Goal: Task Accomplishment & Management: Complete application form

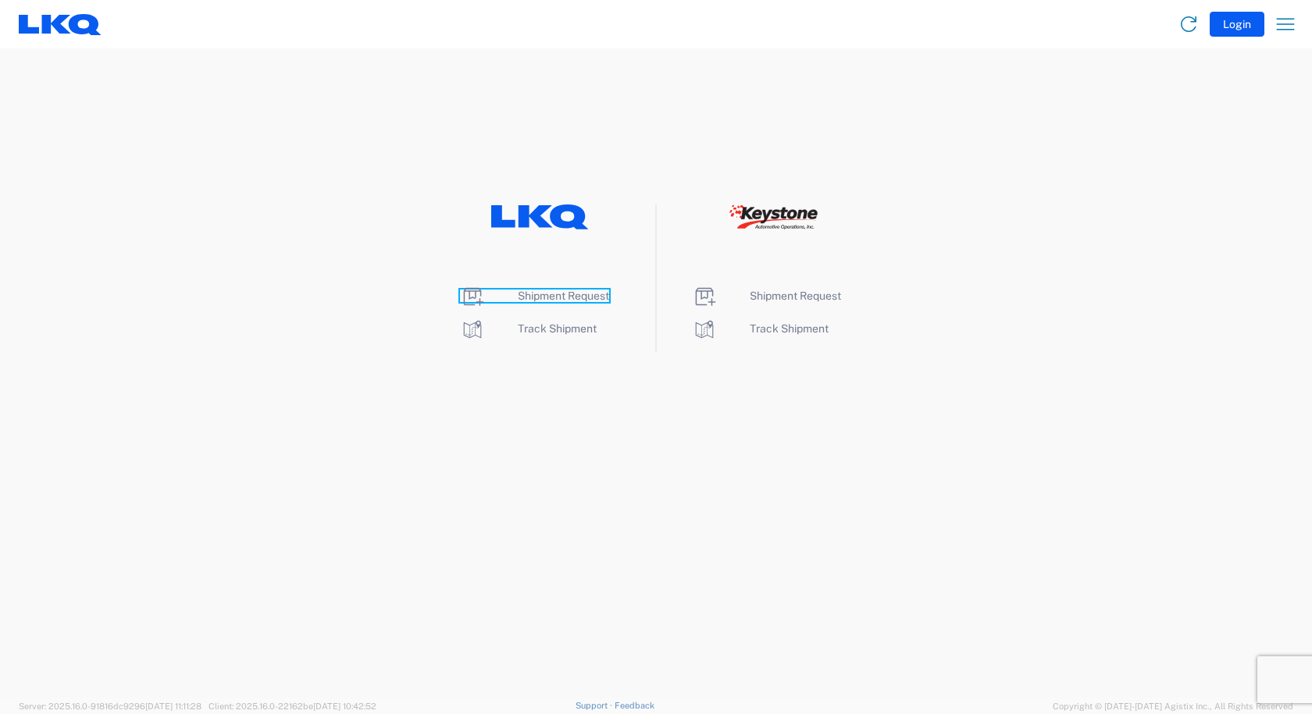
click at [584, 299] on span "Shipment Request" at bounding box center [563, 296] width 91 height 12
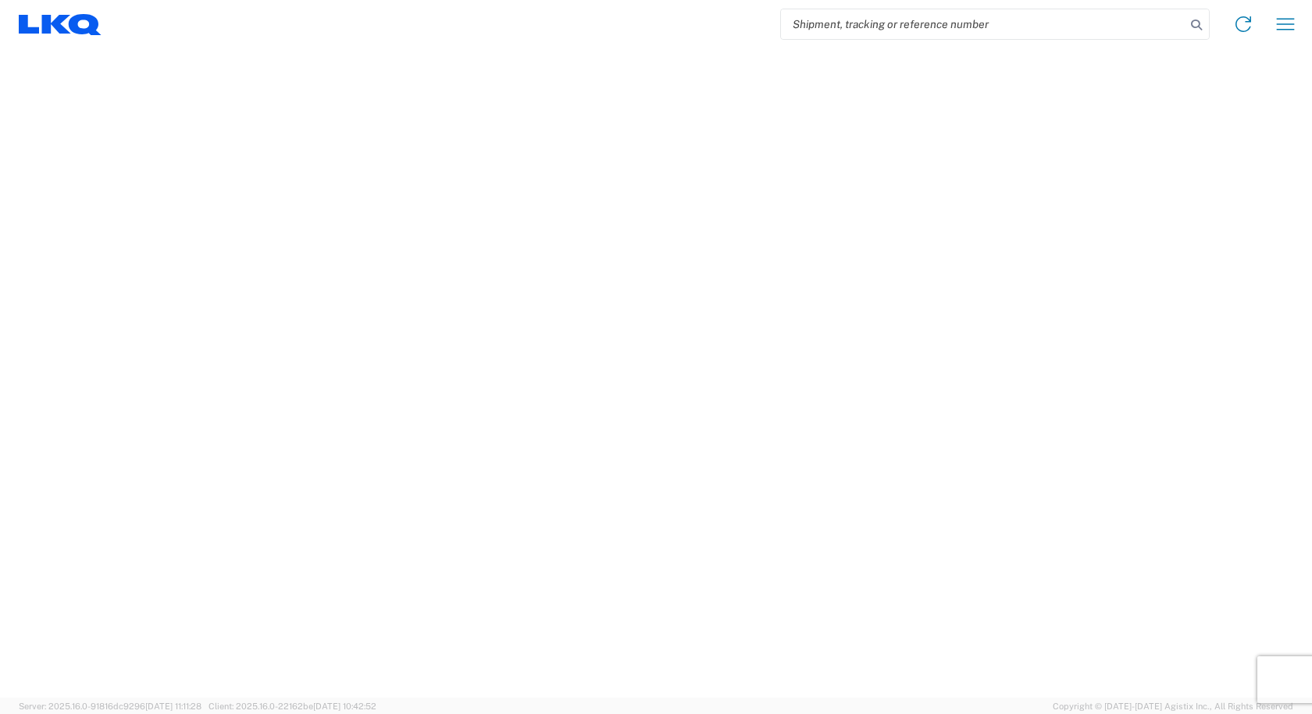
select select "FULL"
select select "LBS"
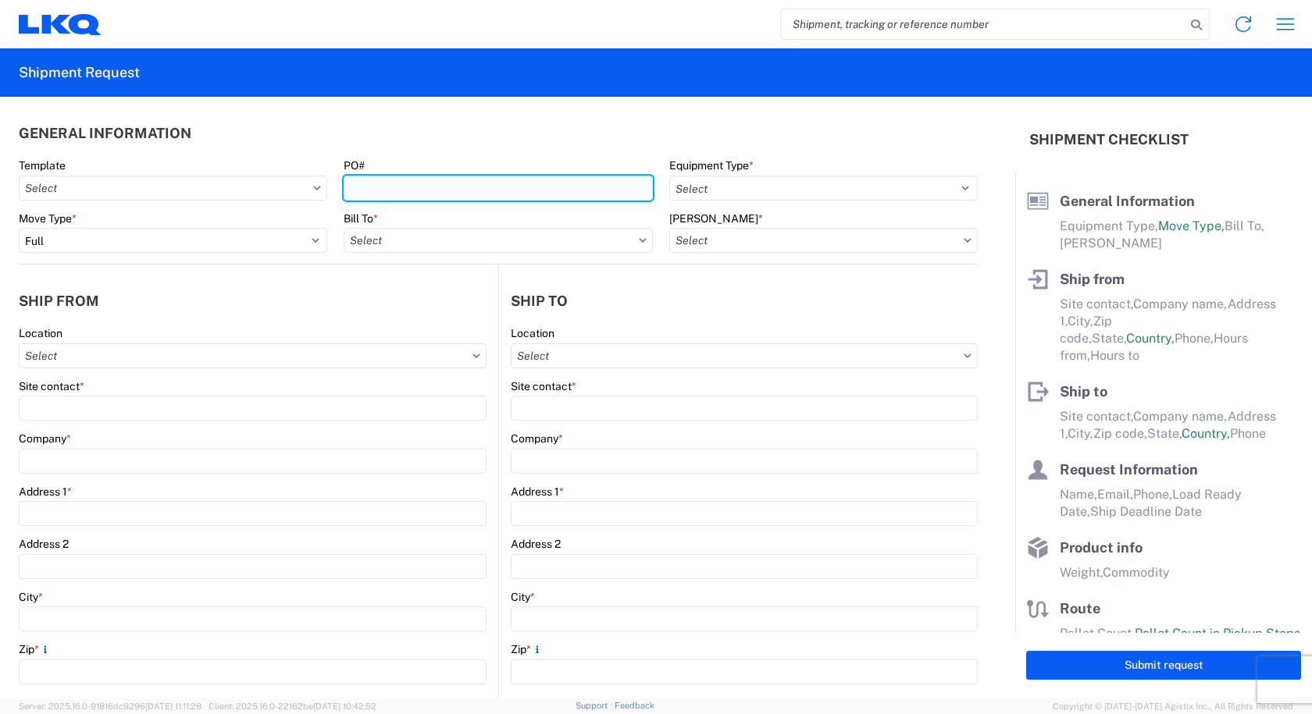
click at [360, 184] on input "PO#" at bounding box center [498, 188] width 308 height 25
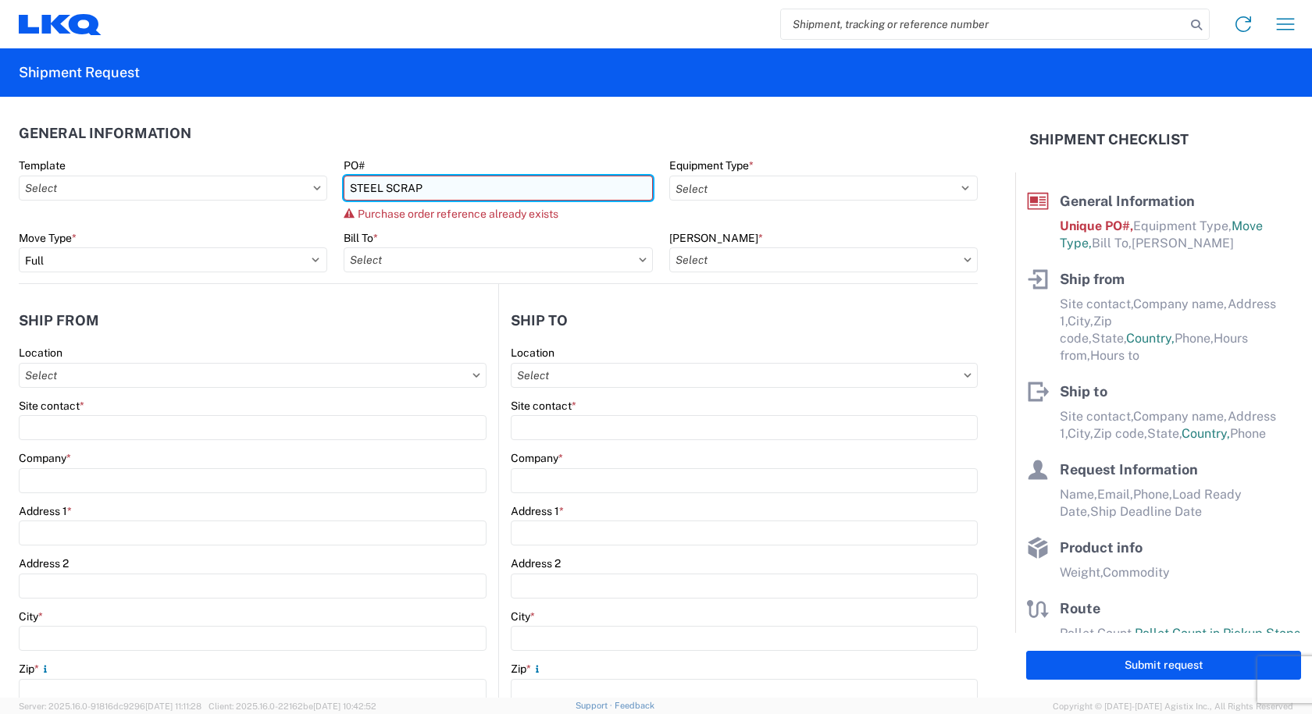
click at [455, 191] on input "STEEL SCRAP" at bounding box center [498, 188] width 308 height 25
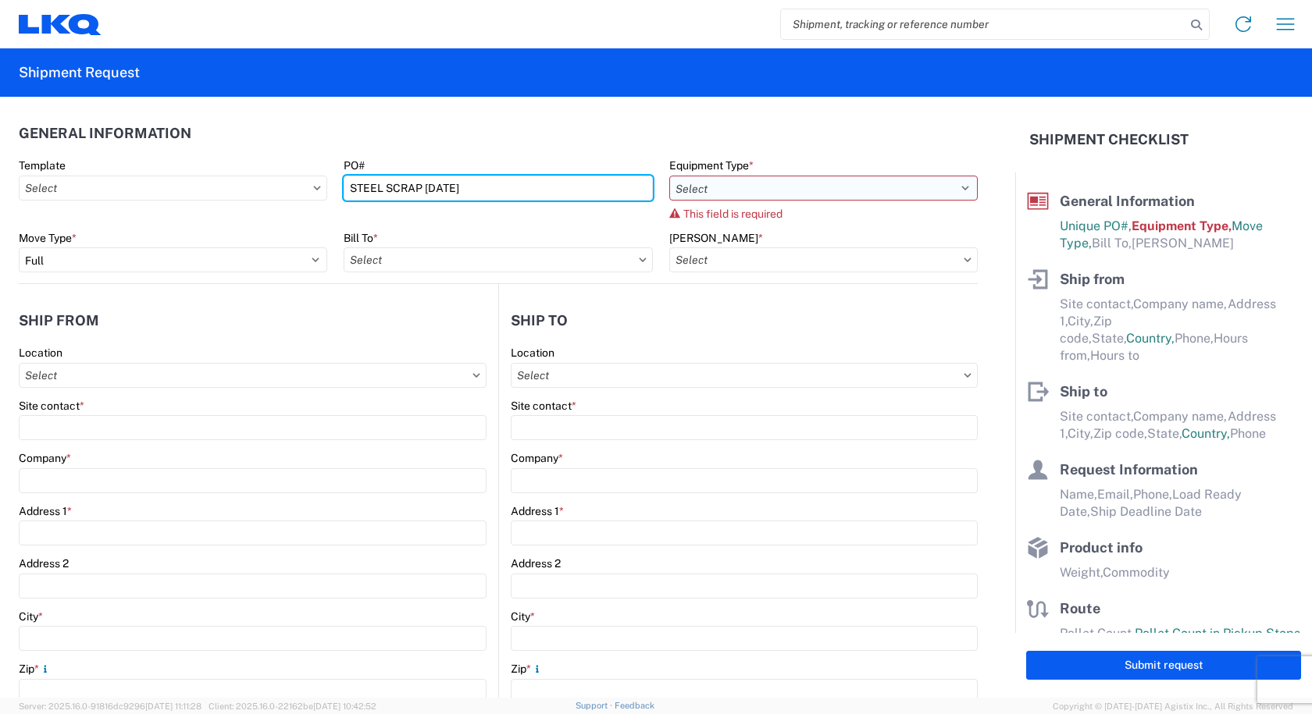
type input "STEEL SCRAP [DATE]"
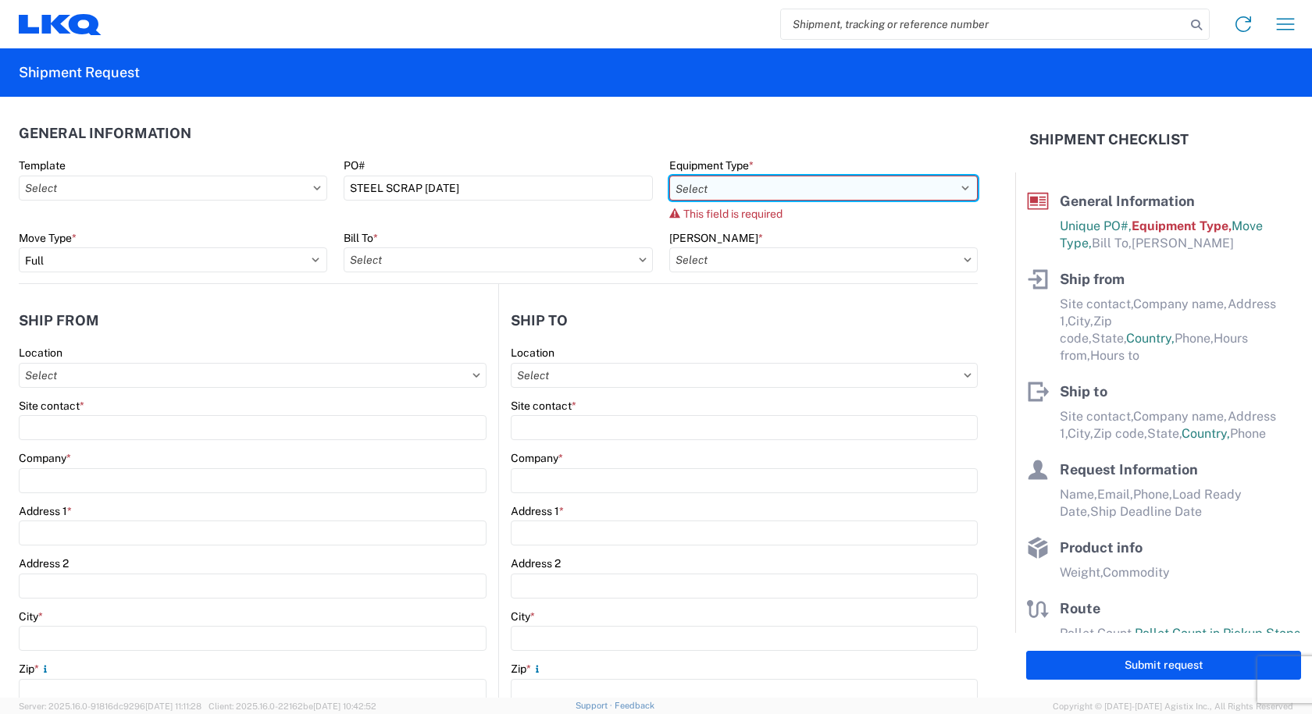
click at [942, 190] on select "Select 53’ Dry Van Flatbed Dropdeck (van) Lowboy (flatbed) Rail" at bounding box center [823, 188] width 308 height 25
select select "STDV"
click at [669, 176] on select "Select 53’ Dry Van Flatbed Dropdeck (van) Lowboy (flatbed) Rail" at bounding box center [823, 188] width 308 height 25
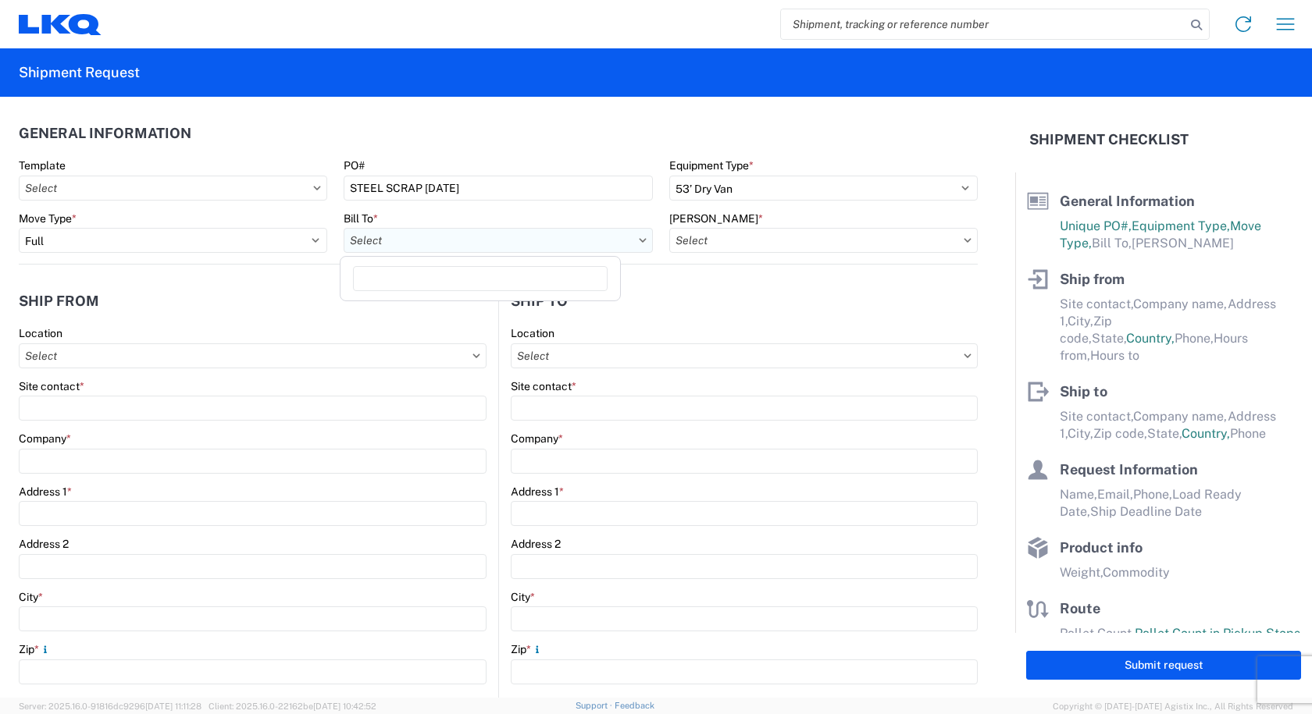
click at [525, 241] on input "Bill To *" at bounding box center [498, 240] width 308 height 25
type input "1100"
click at [422, 306] on div "1100 - LKQ Crystal River" at bounding box center [480, 309] width 273 height 25
type input "1100 - LKQ Crystal River"
click at [949, 242] on input "[PERSON_NAME] *" at bounding box center [823, 240] width 308 height 25
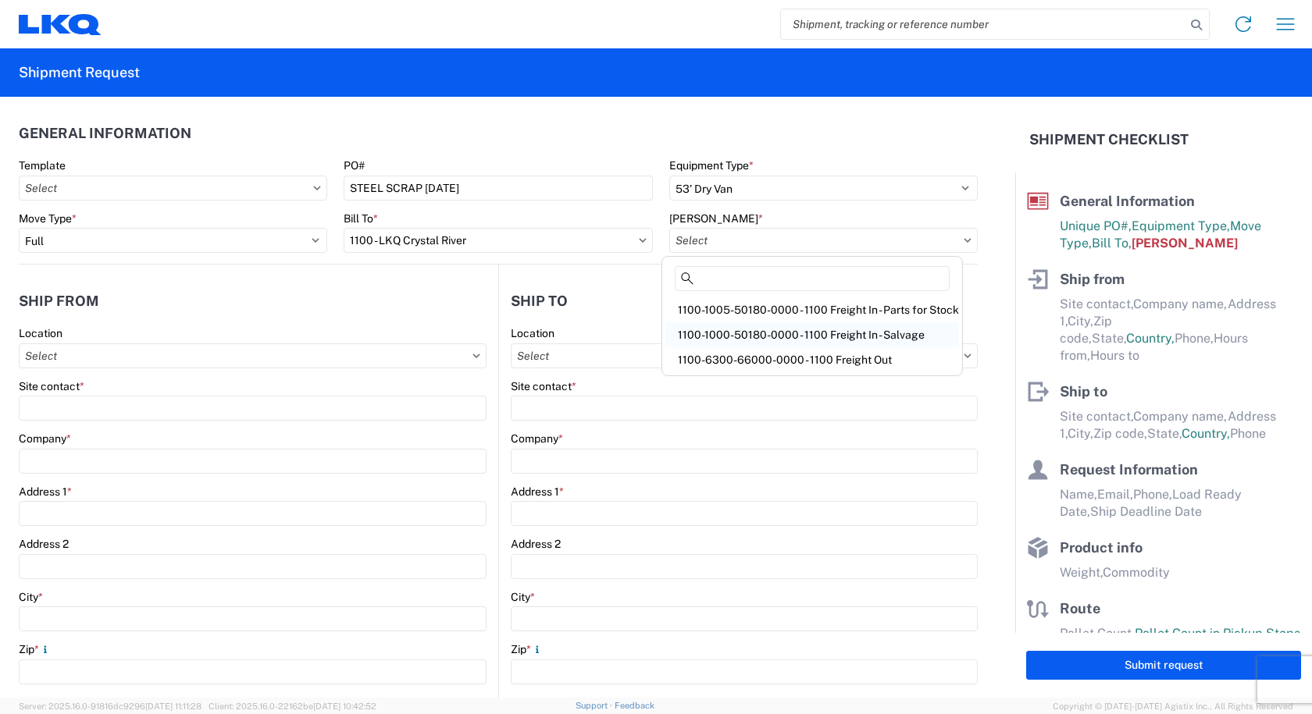
click at [843, 338] on div "1100-1000-50180-0000 - 1100 Freight In - Salvage" at bounding box center [812, 334] width 294 height 25
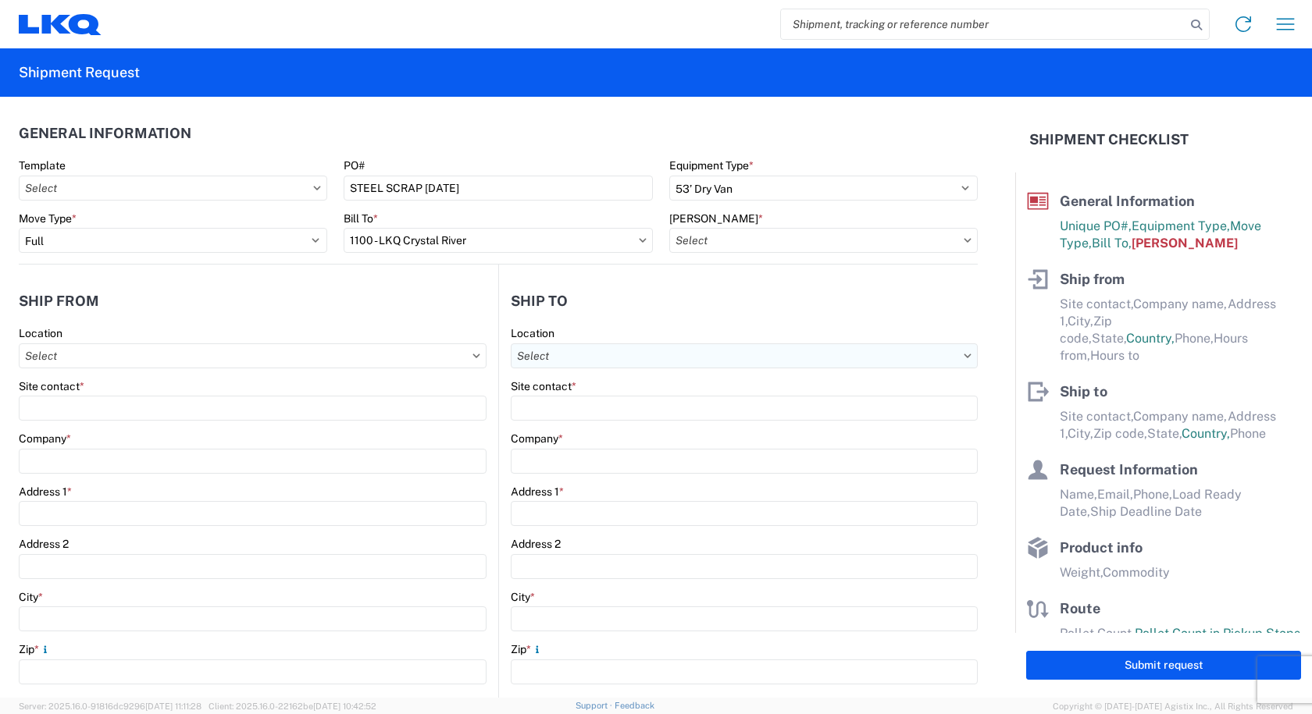
type input "1100-1000-50180-0000 - 1100 Freight In - Salvage, 1100-1000-50180-0000 - testdup"
click at [30, 348] on input "Location" at bounding box center [253, 356] width 468 height 25
type input "3238"
click at [73, 422] on div "3238 - Huntington IDC" at bounding box center [159, 425] width 273 height 25
type input "3238 - Huntington IDC"
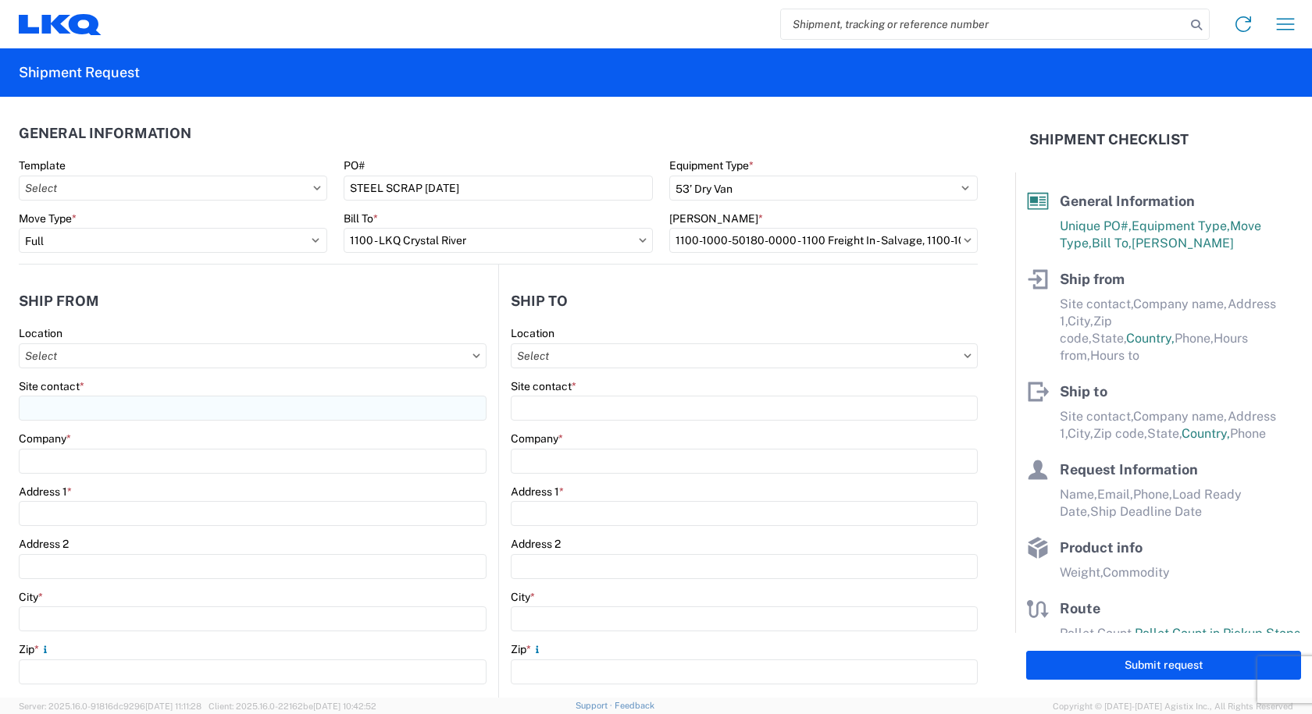
type input "LKQ Corporation"
type input "1870 Riverfork Drive W"
type input "Huntington"
type input "46750"
select select "IN"
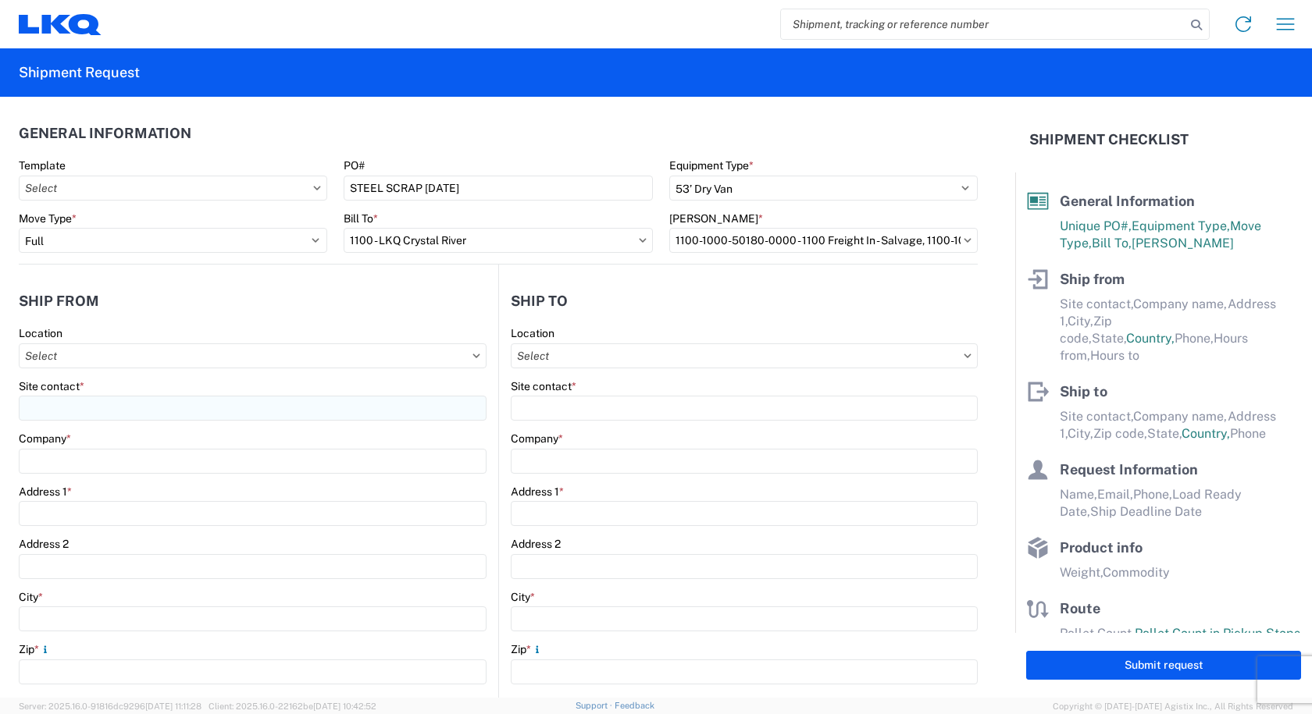
select select "US"
type input "07:00"
type input "17:00"
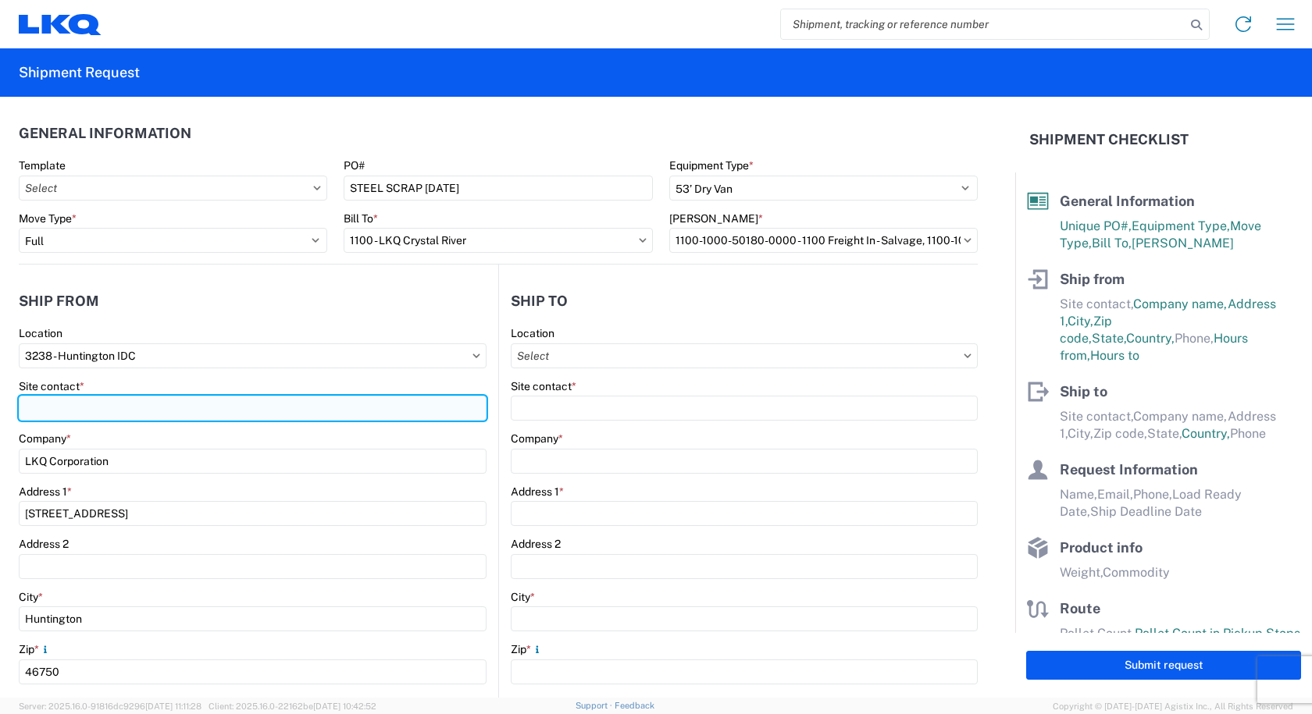
click at [69, 414] on input "Site contact *" at bounding box center [253, 408] width 468 height 25
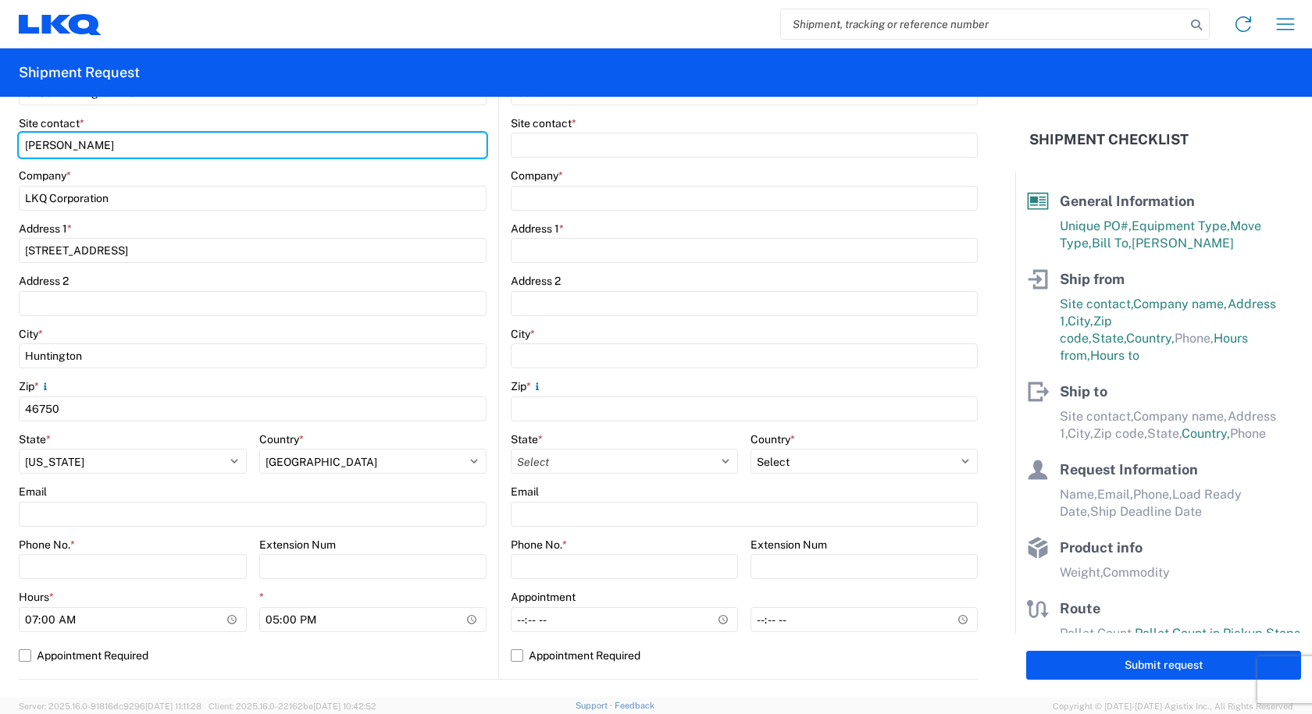
scroll to position [390, 0]
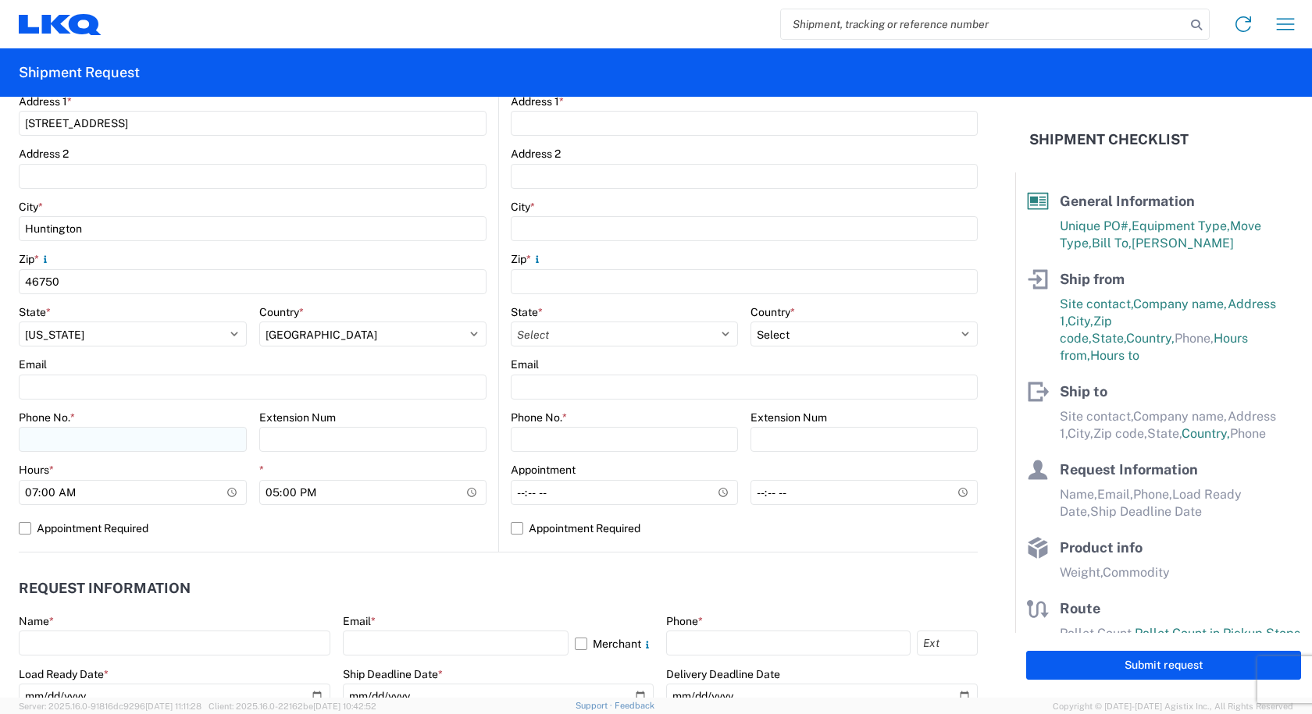
type input "CAMI OWENS"
click at [116, 446] on input "Phone No. *" at bounding box center [133, 439] width 228 height 25
type input "260-366-0629"
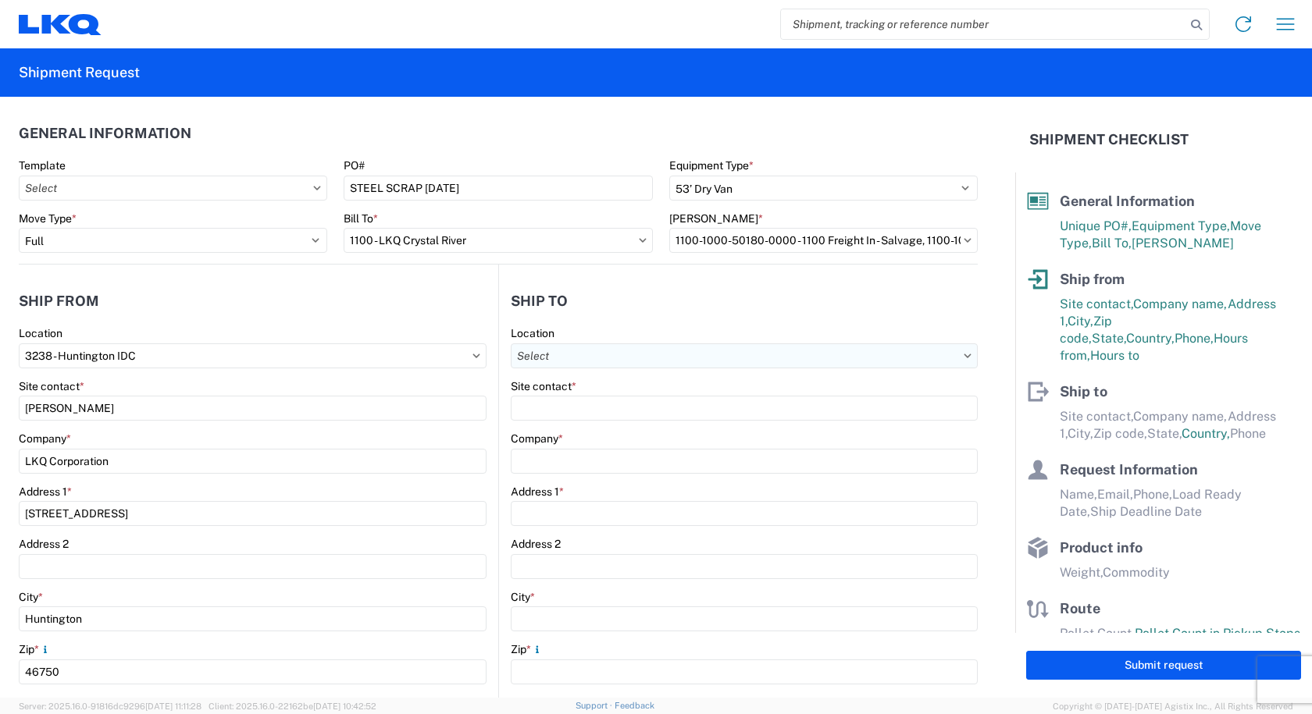
click at [536, 357] on input "Location" at bounding box center [744, 356] width 467 height 25
type input "1100"
click at [565, 427] on div "1100 - LKQ Crystal River" at bounding box center [645, 425] width 273 height 25
type input "1100 - LKQ Crystal River"
type input "LKQ Corporation"
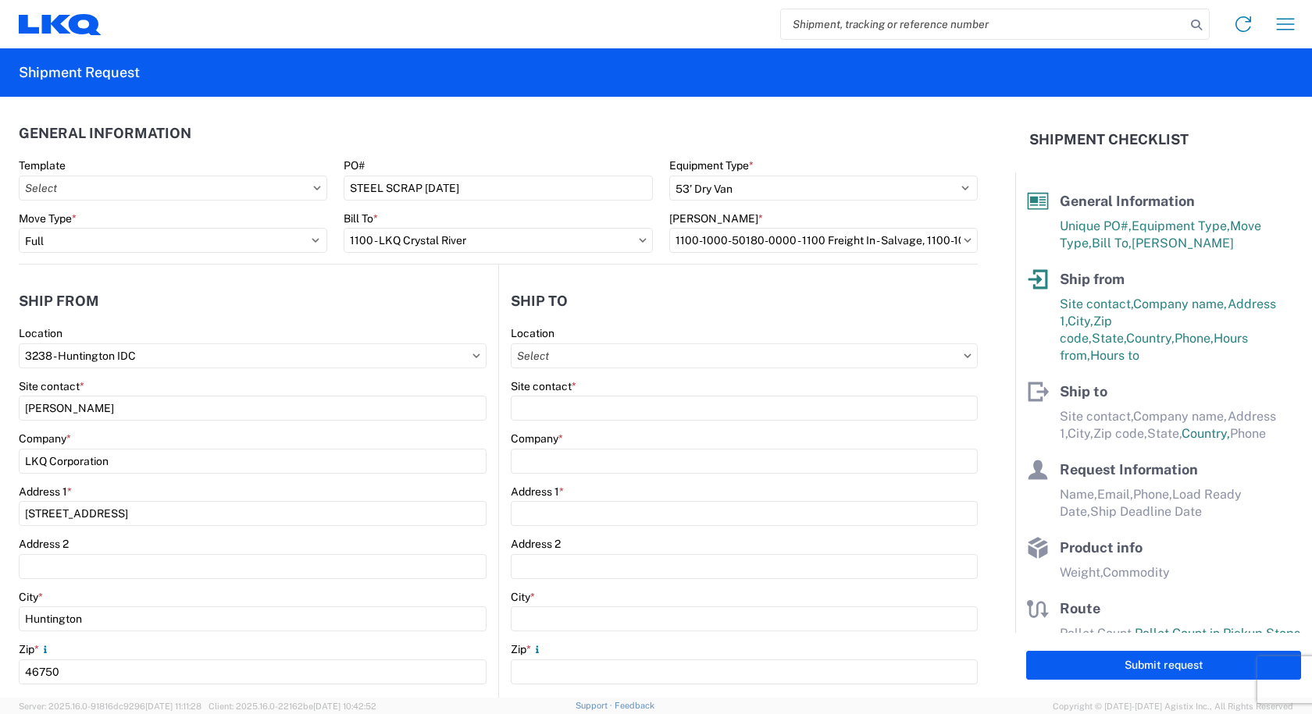
type input "4950 W Norvell Bryant Hwy"
type input "Crystal River"
type input "34429"
select select "US"
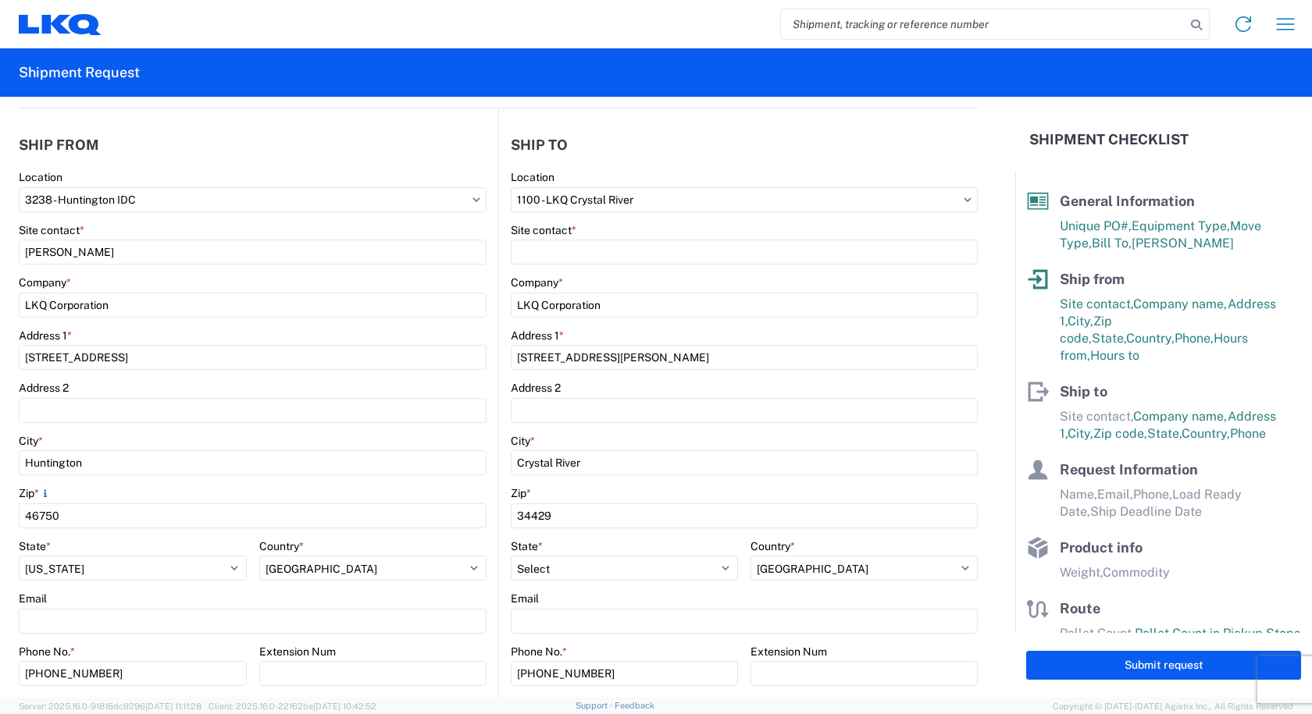
scroll to position [234, 0]
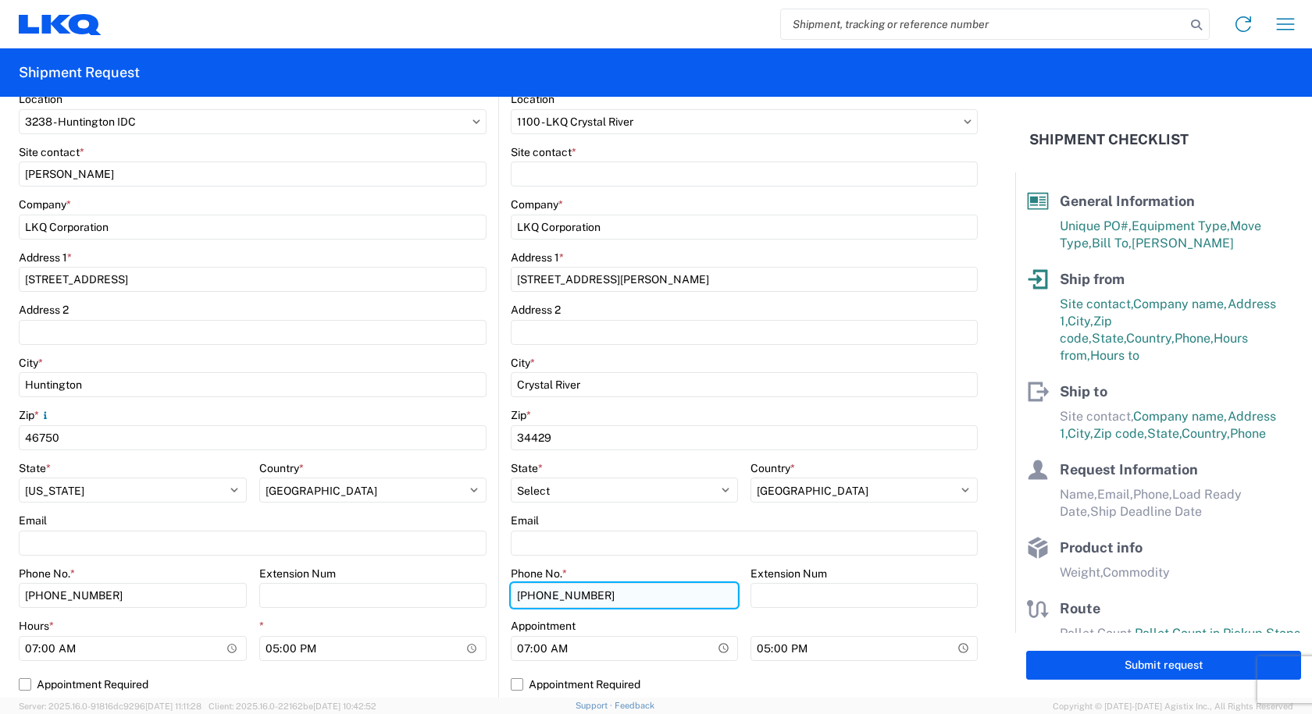
click at [626, 599] on input "352-436-3955" at bounding box center [624, 595] width 227 height 25
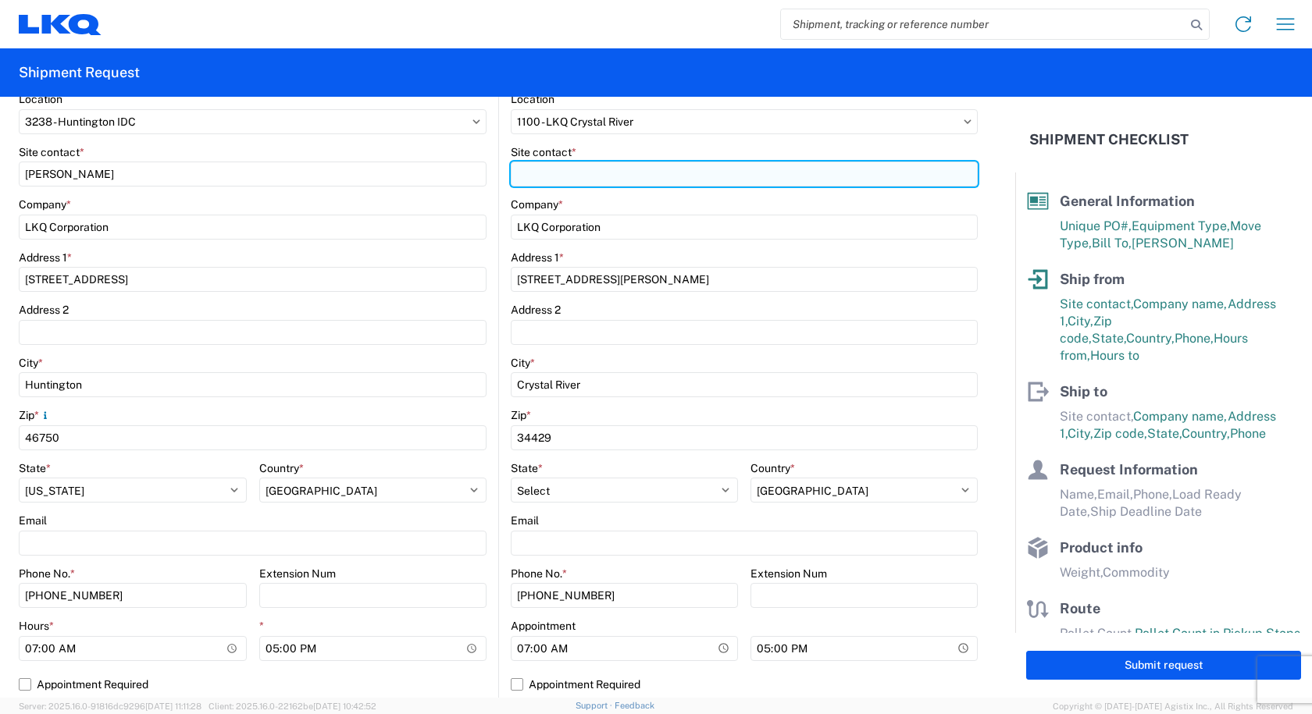
click at [536, 177] on input "Site contact *" at bounding box center [744, 174] width 467 height 25
type input "MICHAEL OR JILL"
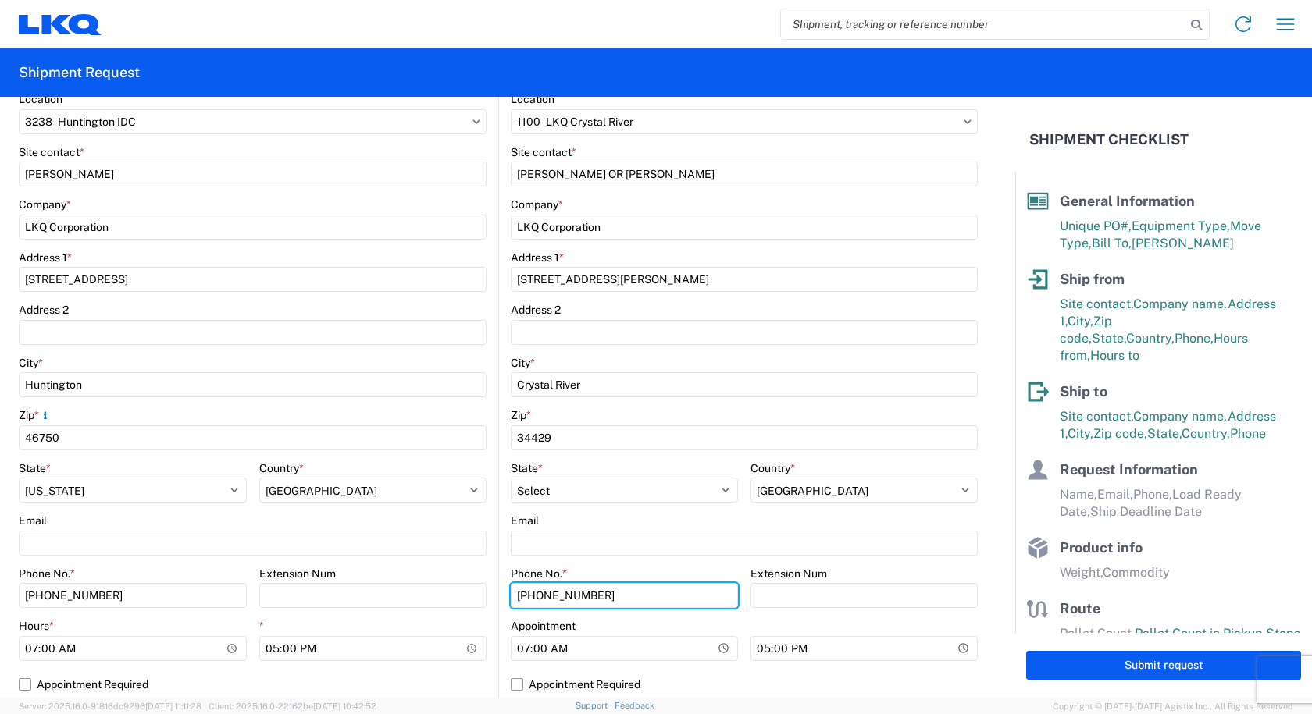
drag, startPoint x: 604, startPoint y: 591, endPoint x: 392, endPoint y: 575, distance: 212.9
click at [407, 589] on div "Ship from 3238 Location 3238 - Huntington IDC Site contact * CAMI OWENS Company…" at bounding box center [498, 369] width 959 height 678
type input "407-515-3400"
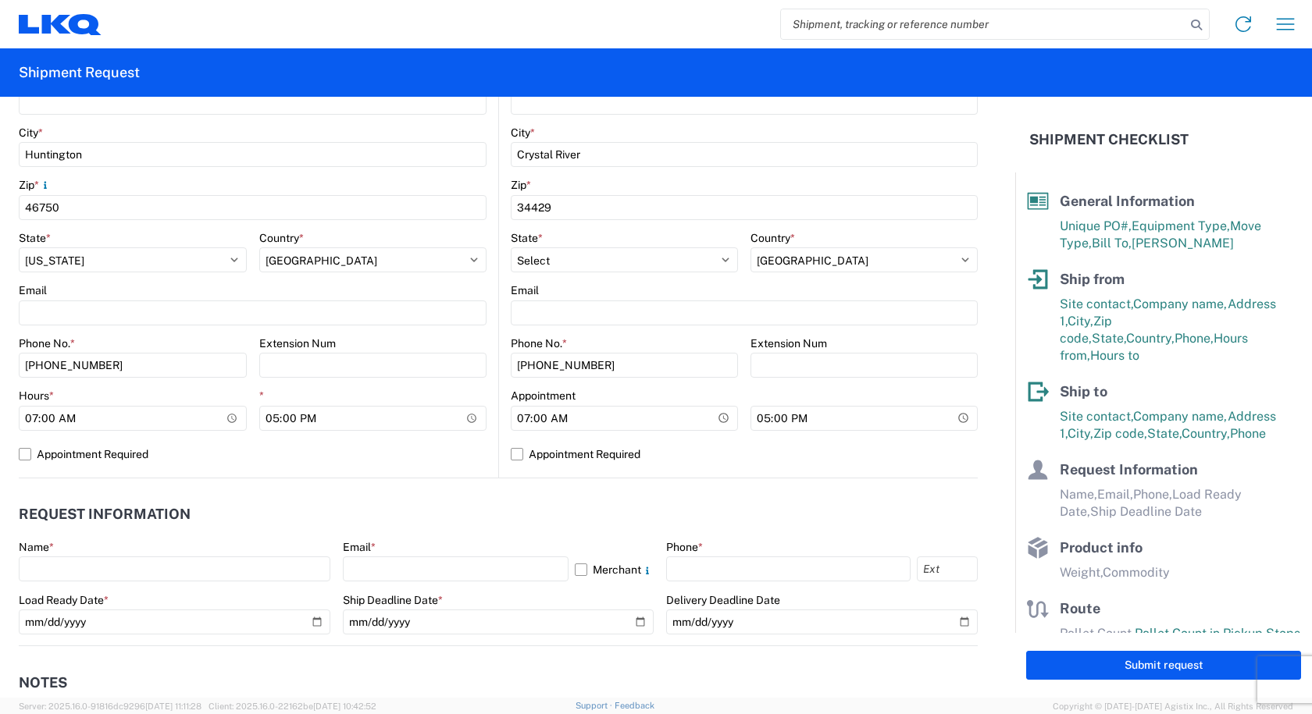
scroll to position [468, 0]
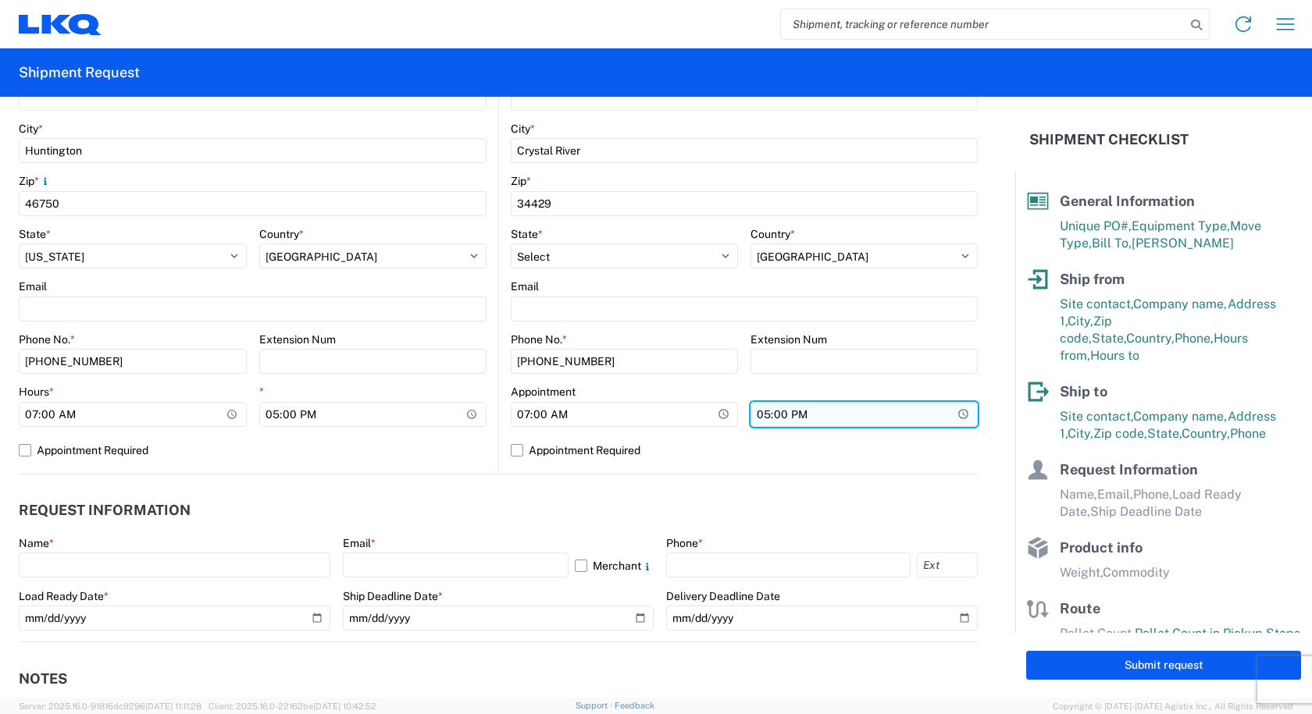
click at [487, 415] on input "17:00" at bounding box center [373, 414] width 228 height 25
type input "16:00"
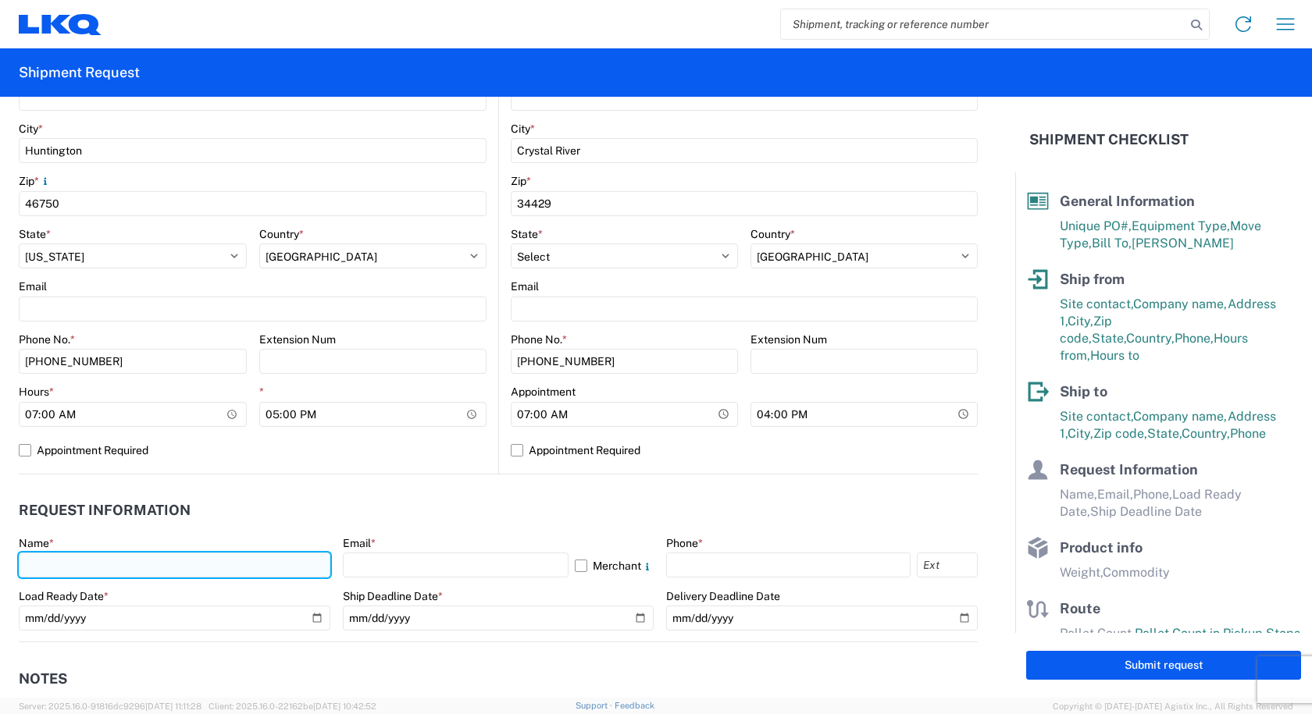
click at [92, 555] on input "text" at bounding box center [174, 565] width 311 height 25
type input "CAMI OWENS"
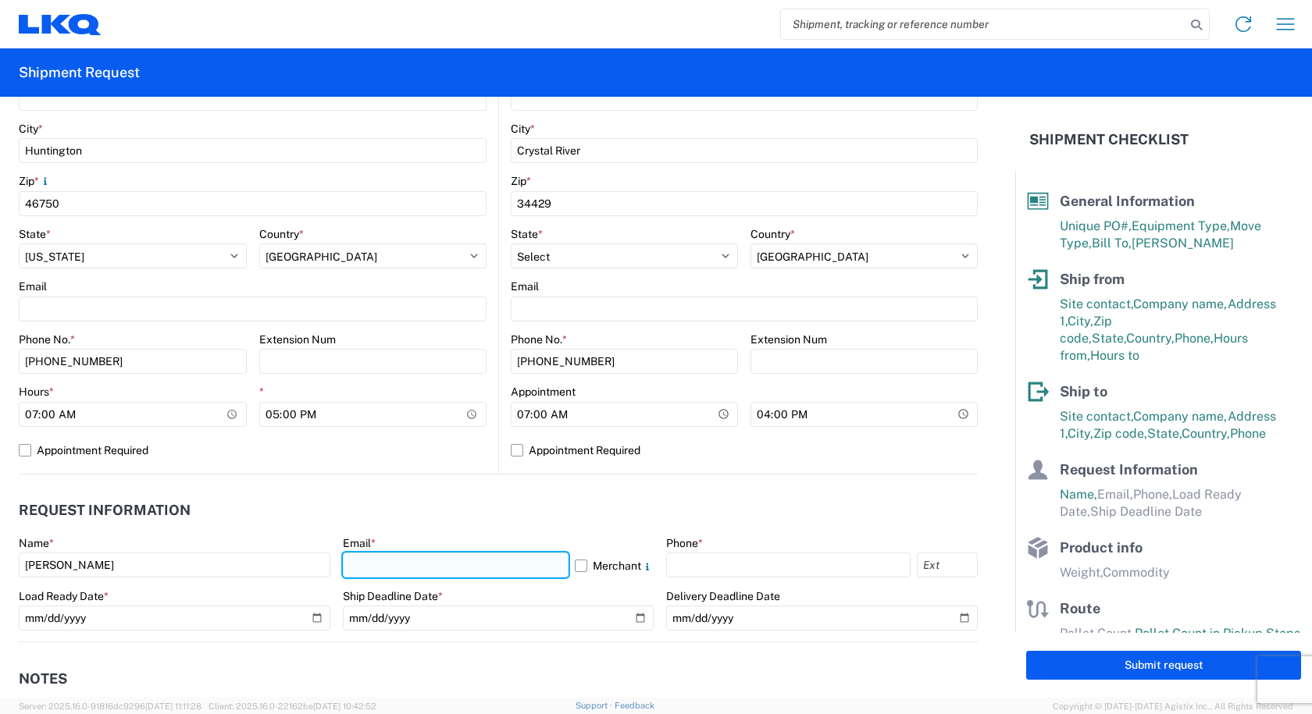
click at [433, 569] on input "text" at bounding box center [456, 565] width 226 height 25
type input "cowens@lkqcorp.com"
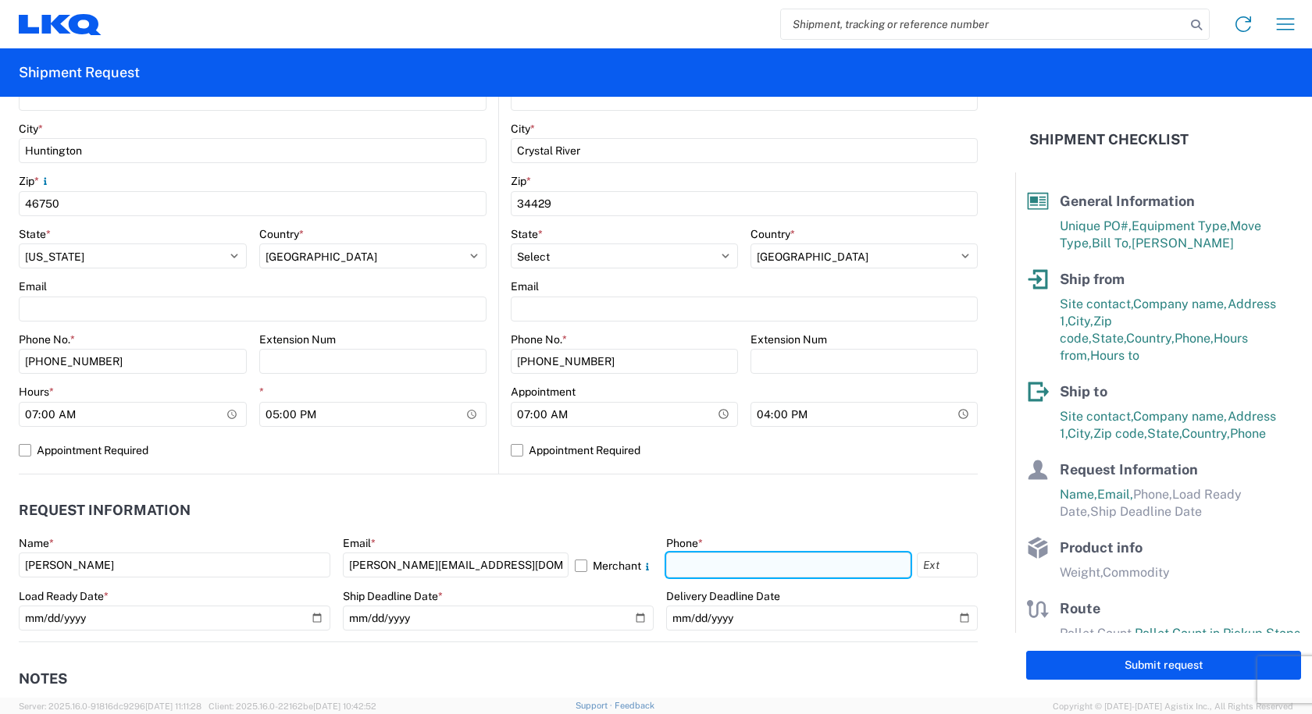
click at [749, 571] on input "text" at bounding box center [788, 565] width 244 height 25
type input "260-366-0629"
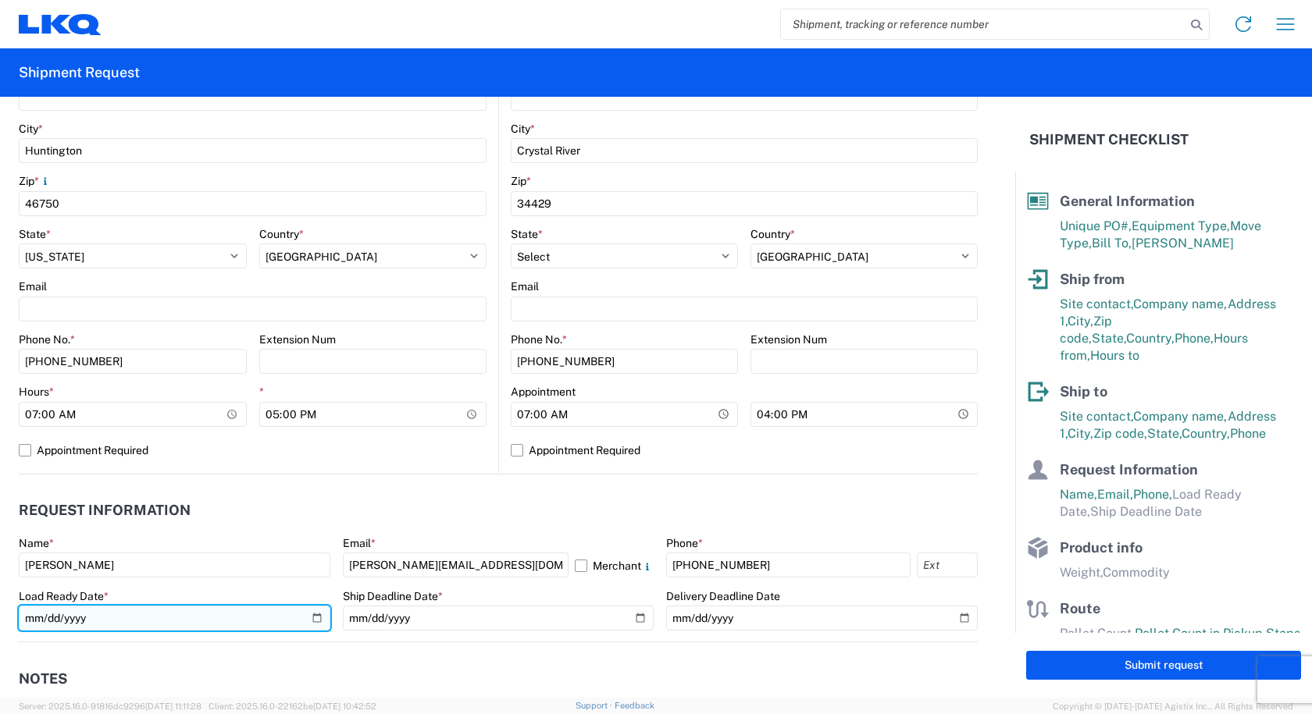
click at [306, 621] on input "date" at bounding box center [174, 618] width 311 height 25
type input "2025-08-12"
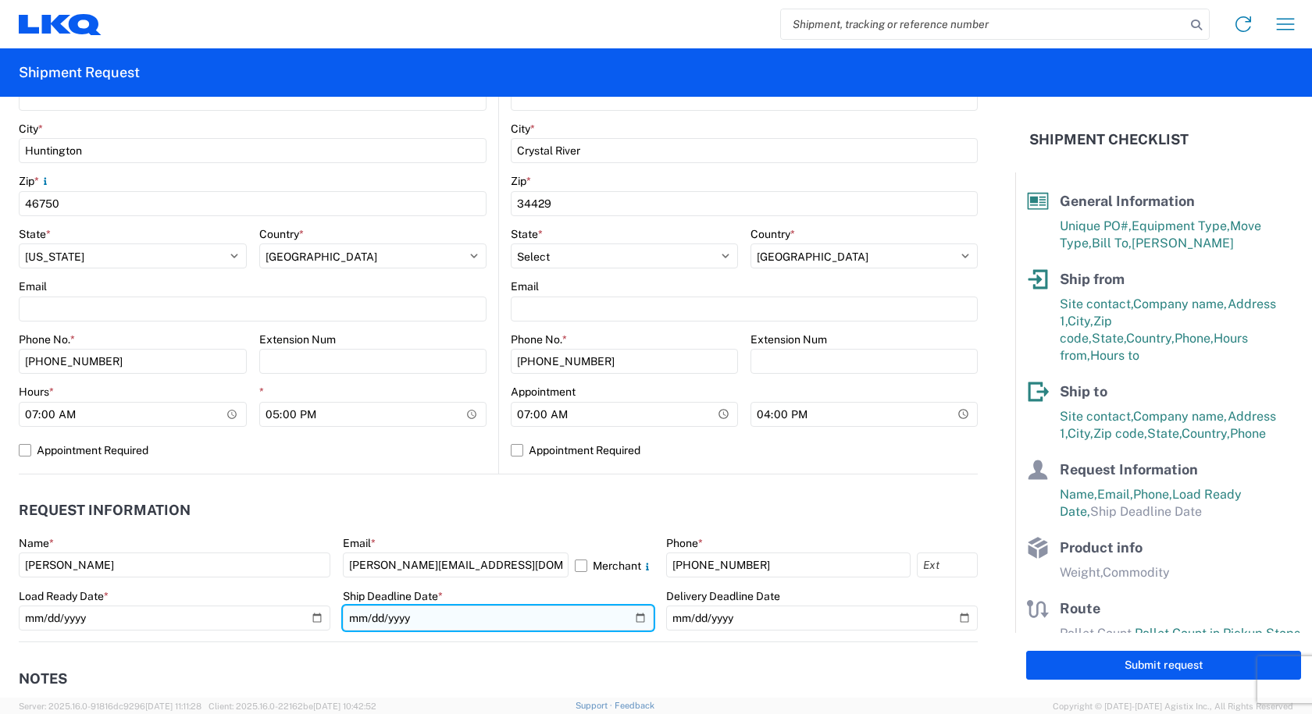
click at [632, 613] on input "date" at bounding box center [498, 618] width 311 height 25
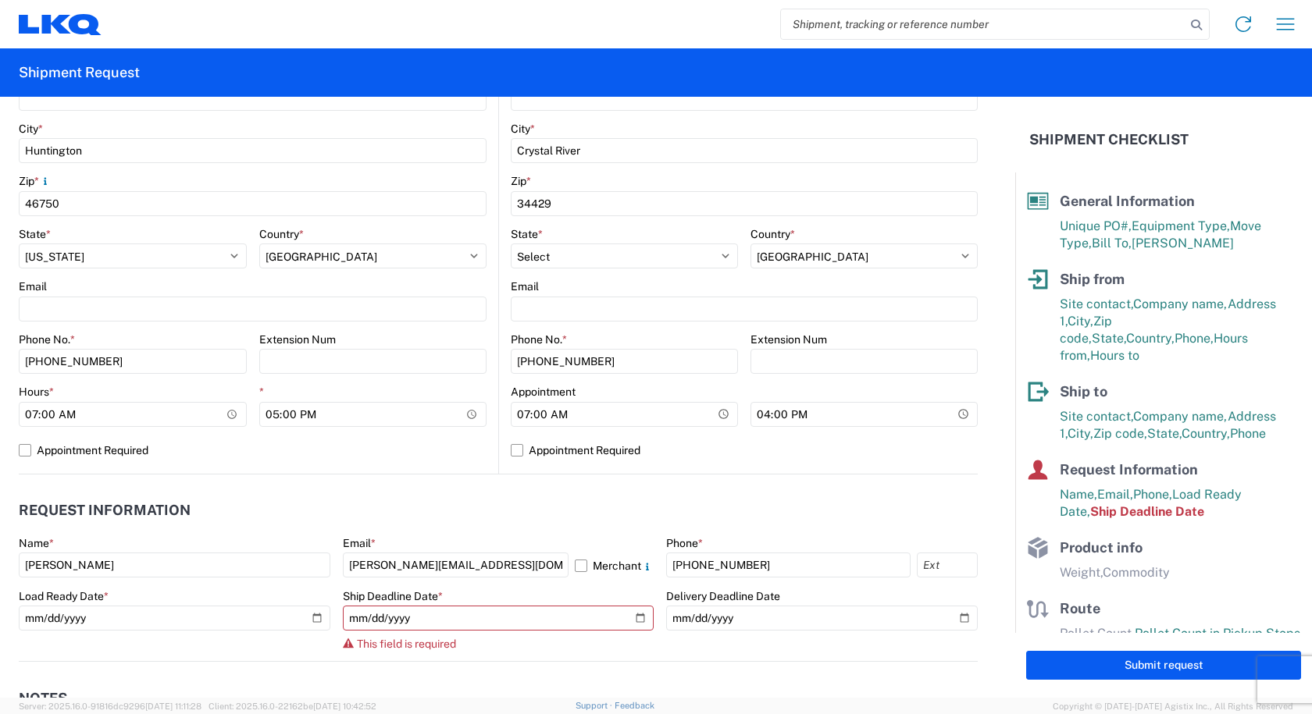
click at [502, 647] on form "General Information Template PO# STEEL SCRAP 08/12/25 Equipment Type * Select 5…" at bounding box center [507, 397] width 1015 height 601
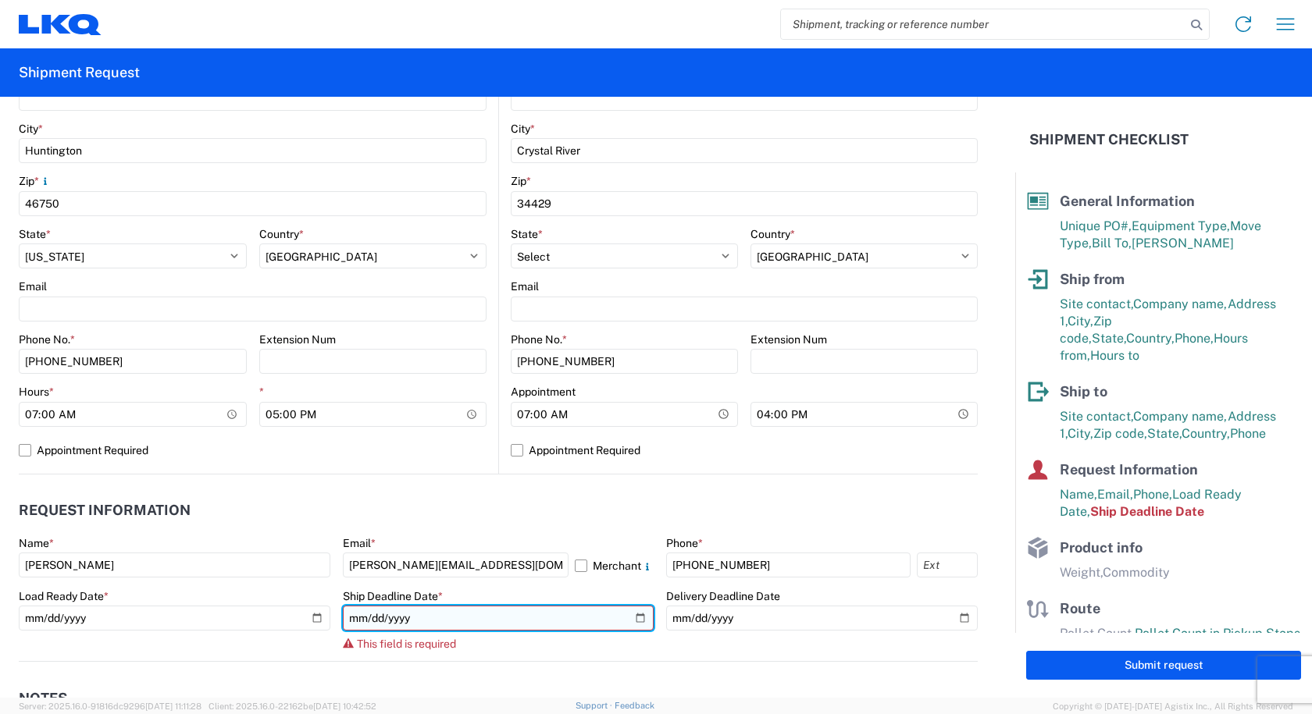
click at [636, 617] on input "date" at bounding box center [498, 618] width 311 height 25
type input "2025-08-13"
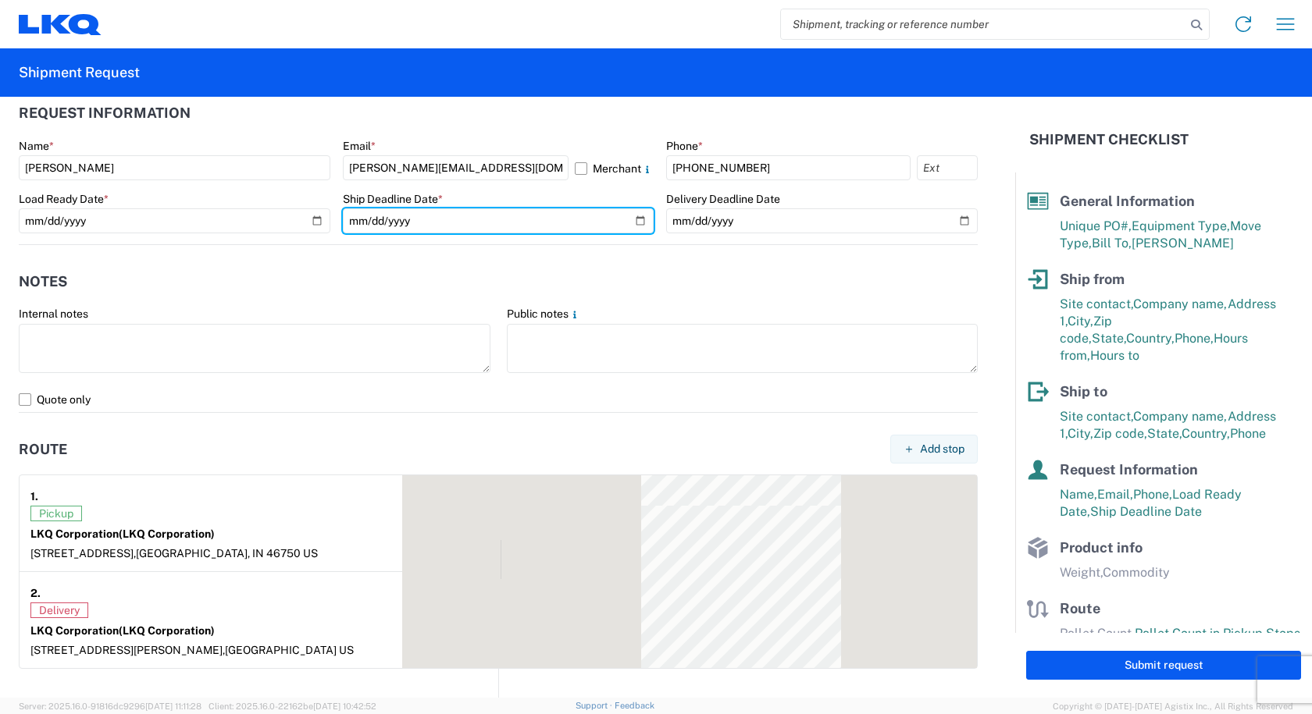
scroll to position [1093, 0]
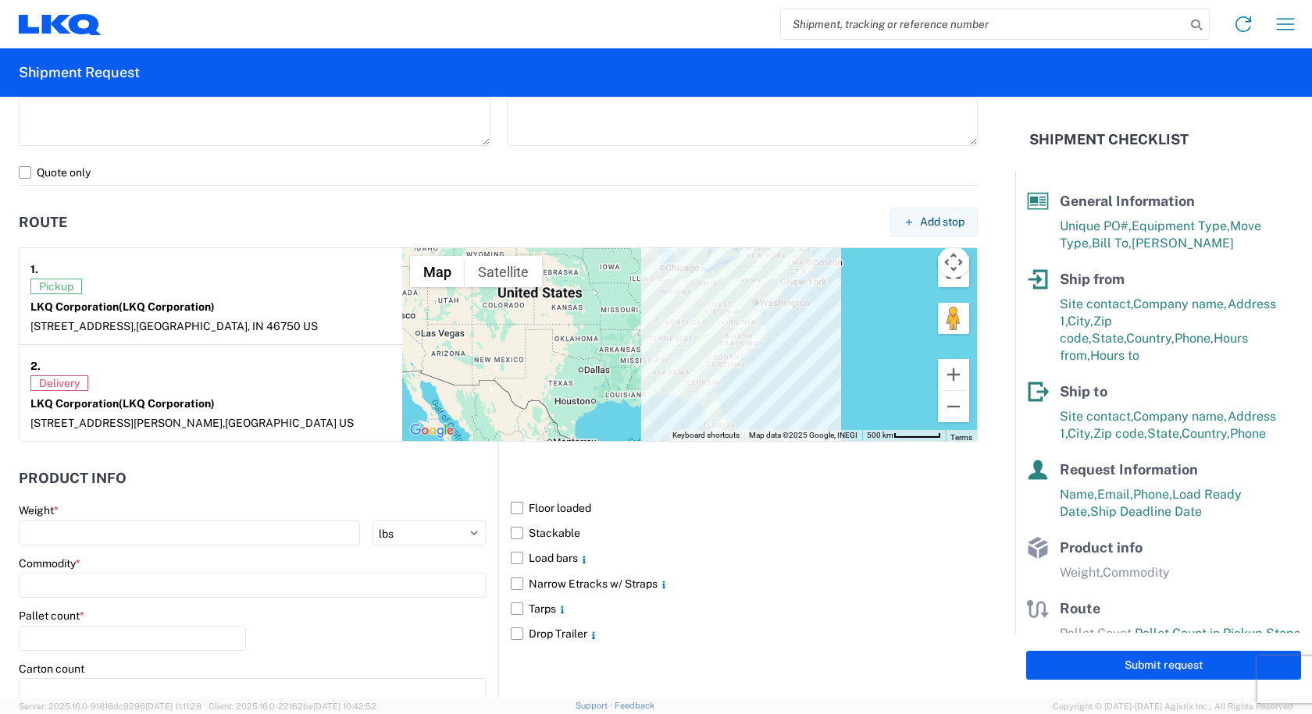
click at [81, 517] on div "Weight *" at bounding box center [253, 511] width 468 height 14
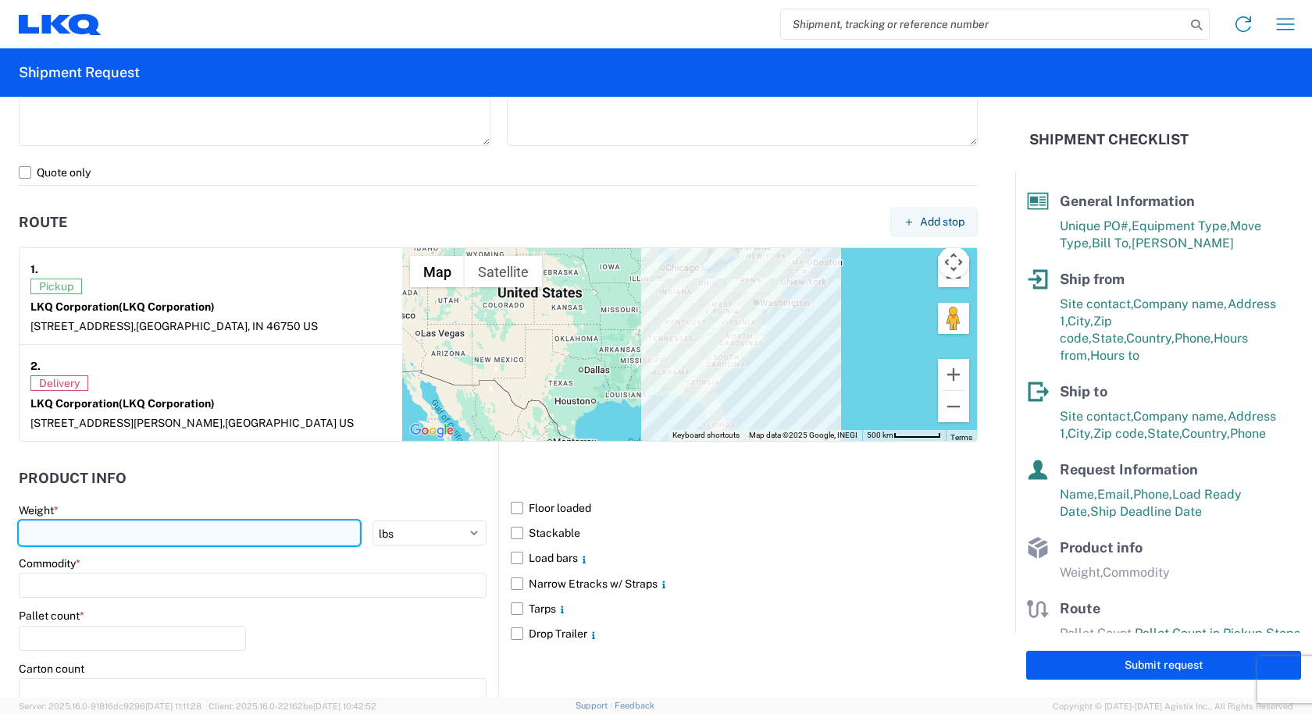
click at [49, 521] on input "number" at bounding box center [189, 533] width 341 height 25
type input "40000"
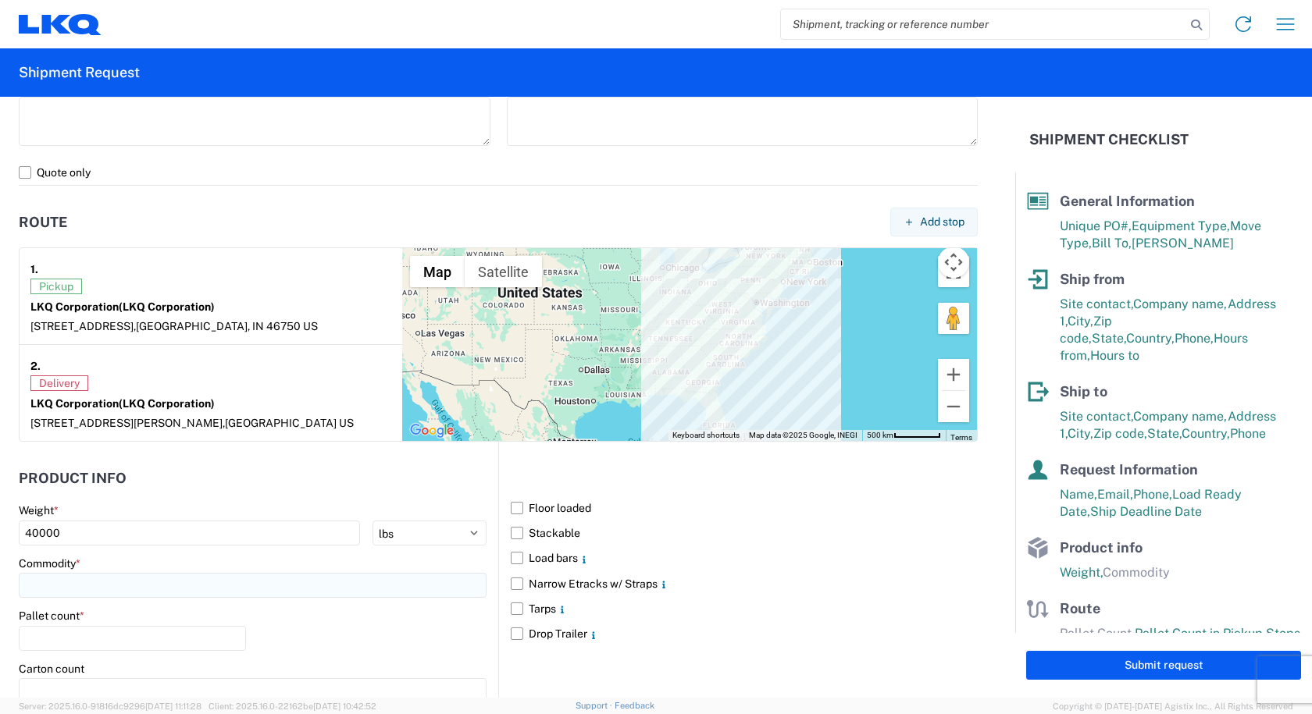
click at [58, 573] on input at bounding box center [253, 585] width 468 height 25
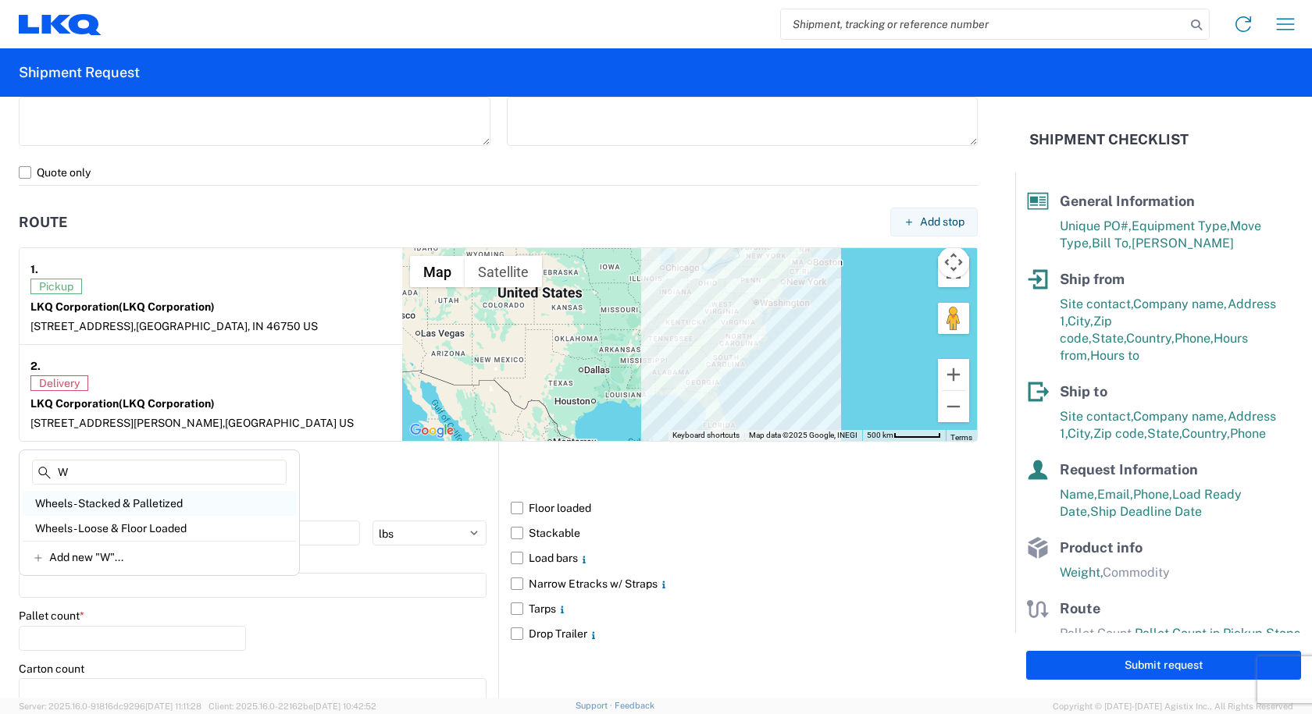
type input "W"
click at [144, 504] on div "Wheels - Stacked & Palletized" at bounding box center [159, 503] width 273 height 25
type input "Wheels - Stacked & Palletized"
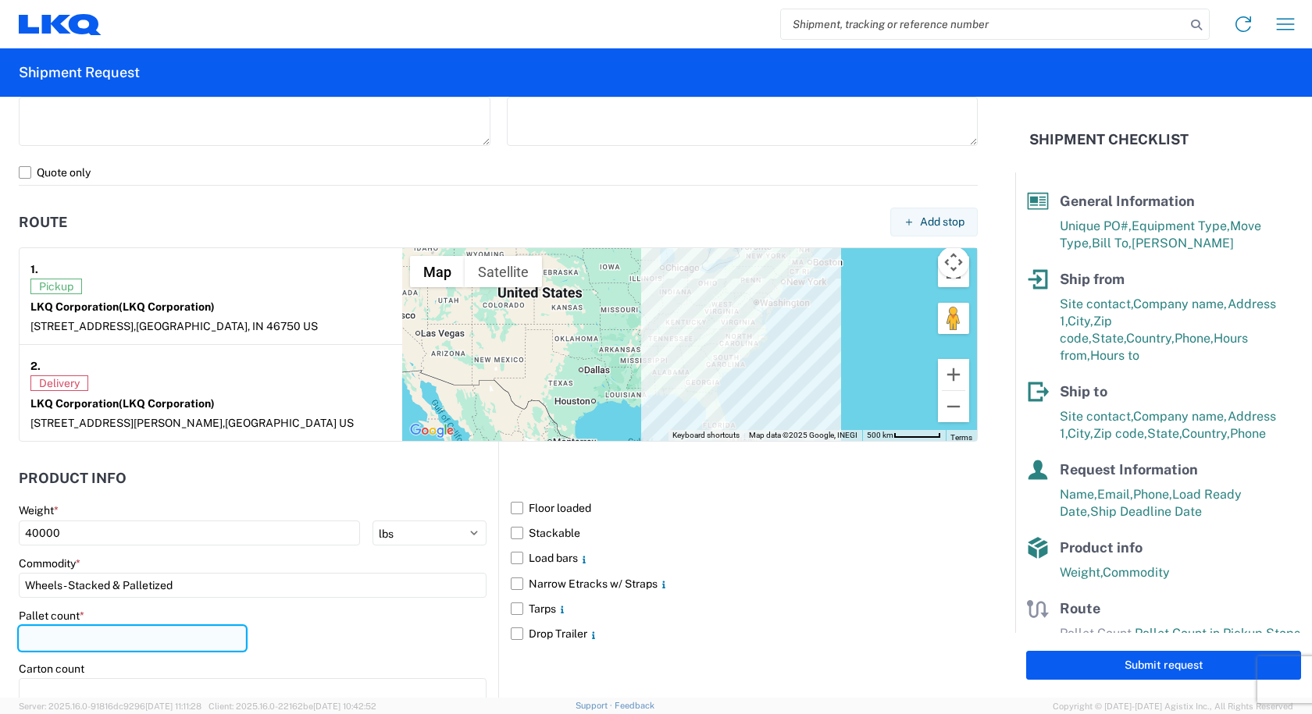
click at [55, 635] on input "number" at bounding box center [132, 638] width 227 height 25
type input "48"
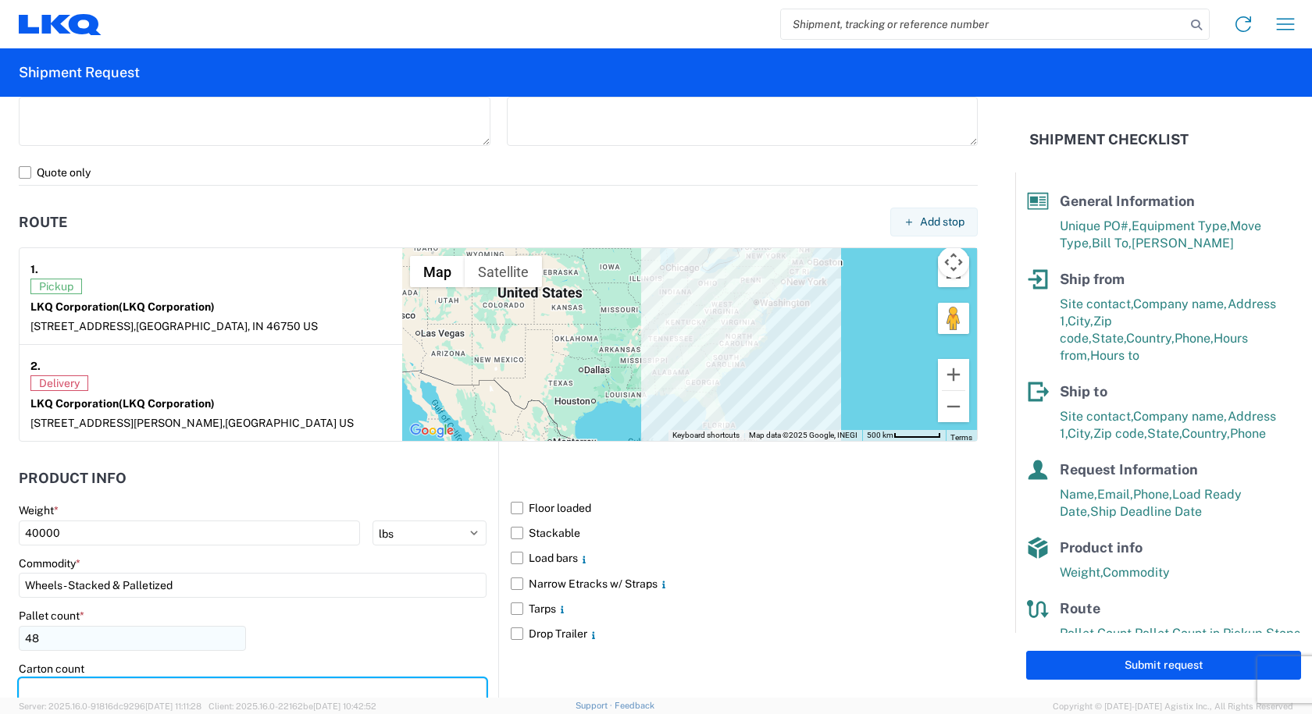
scroll to position [1098, 0]
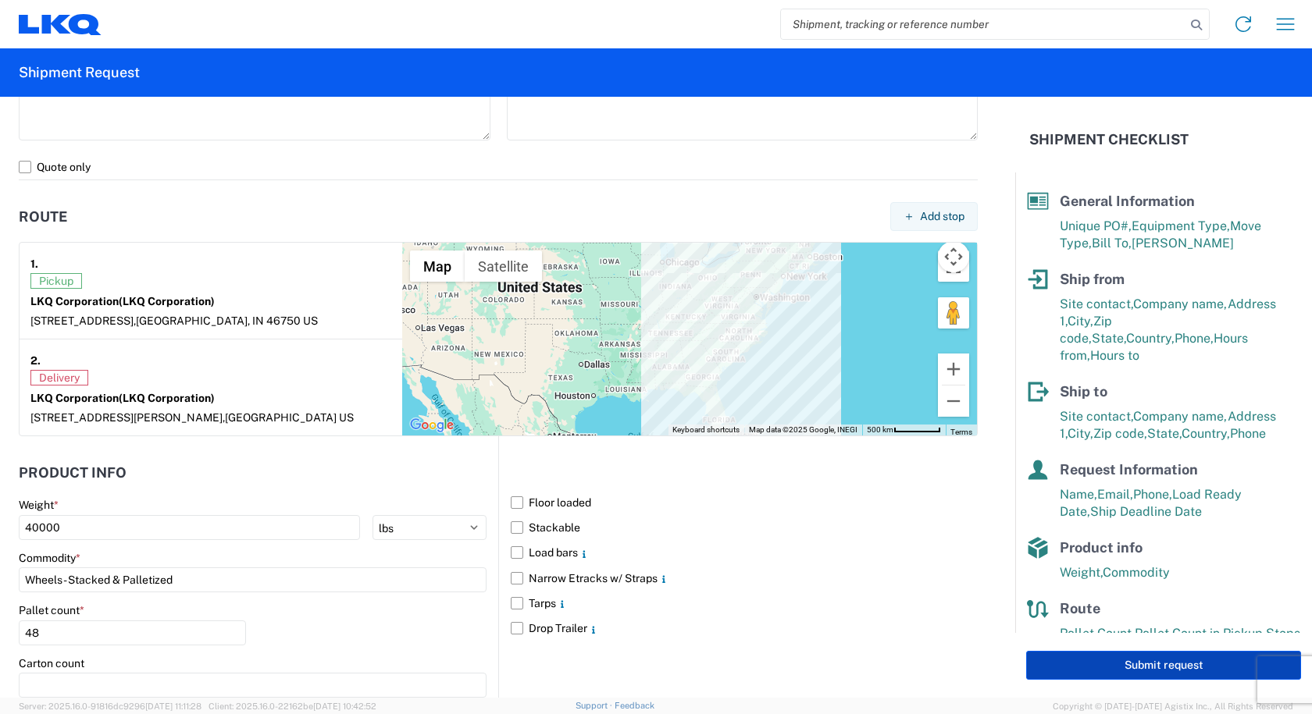
click at [1118, 667] on button "Submit request" at bounding box center [1163, 665] width 275 height 29
select select "IN"
select select "US"
